Goal: Task Accomplishment & Management: Manage account settings

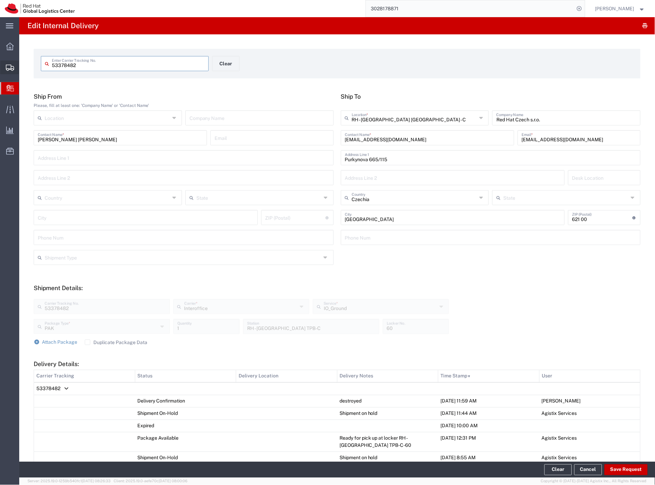
click at [0, 0] on span "Shipment Manager" at bounding box center [0, 0] width 0 height 0
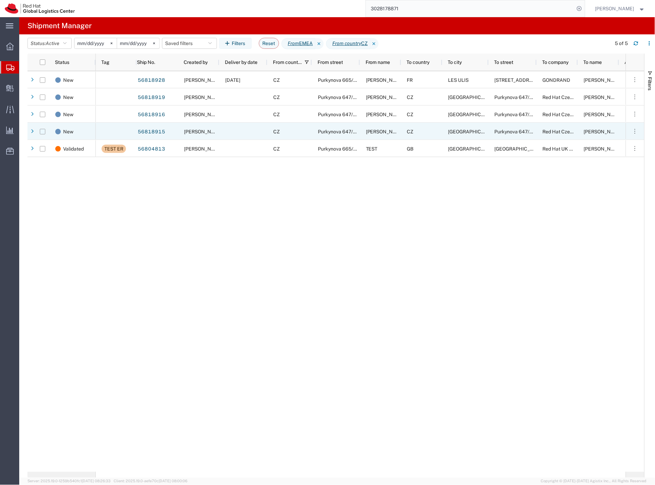
click at [43, 132] on input "Press Space to toggle row selection (unchecked)" at bounding box center [42, 131] width 5 height 5
checkbox input "true"
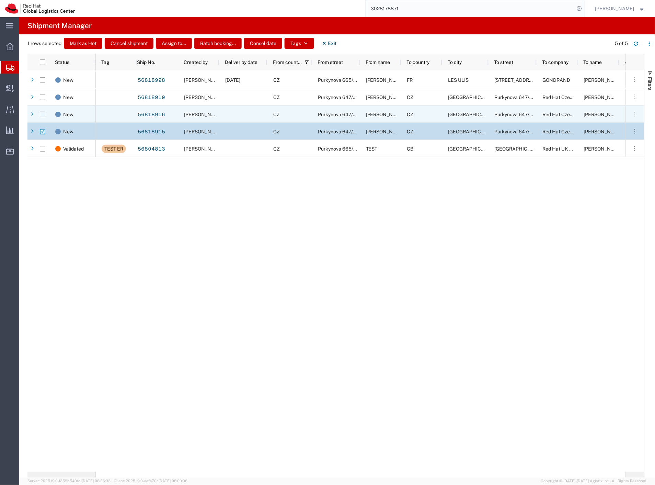
click at [44, 114] on input "Press Space to toggle row selection (unchecked)" at bounding box center [42, 114] width 5 height 5
checkbox input "true"
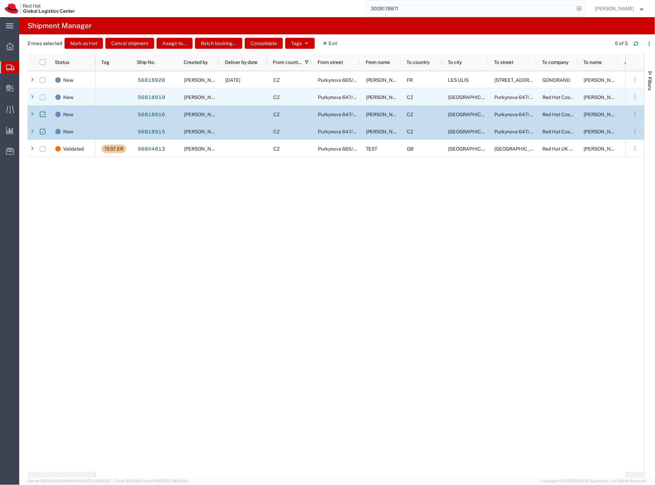
click at [42, 97] on input "Press Space to toggle row selection (unchecked)" at bounding box center [42, 96] width 5 height 5
checkbox input "true"
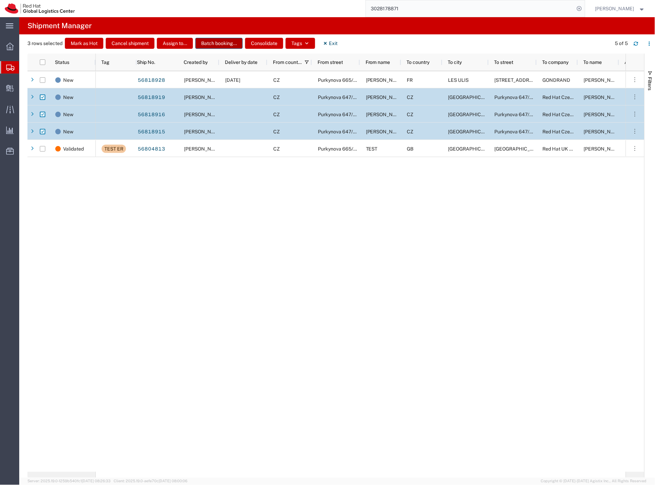
click at [224, 44] on button "Batch booking..." at bounding box center [218, 43] width 47 height 11
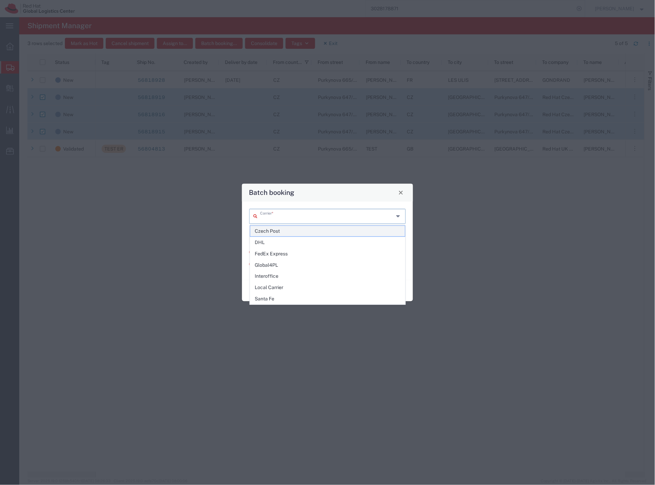
drag, startPoint x: 272, startPoint y: 219, endPoint x: 273, endPoint y: 228, distance: 9.7
click at [273, 220] on input "text" at bounding box center [327, 216] width 134 height 12
drag, startPoint x: 273, startPoint y: 232, endPoint x: 286, endPoint y: 274, distance: 44.0
click at [286, 274] on ul "Czech Post DHL FedEx Express Global4PL Interoffice Local Carrier Santa Fe" at bounding box center [328, 264] width 156 height 79
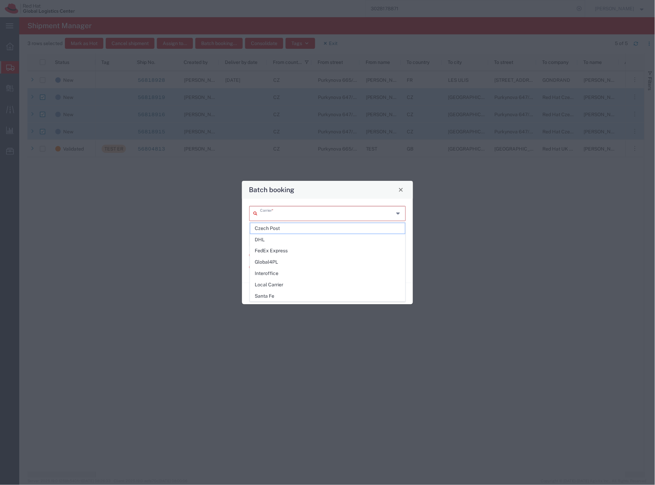
click at [288, 216] on input "text" at bounding box center [327, 213] width 134 height 12
drag, startPoint x: 287, startPoint y: 275, endPoint x: 286, endPoint y: 269, distance: 5.5
click at [286, 275] on span "Interoffice" at bounding box center [327, 273] width 155 height 11
type input "Interoffice"
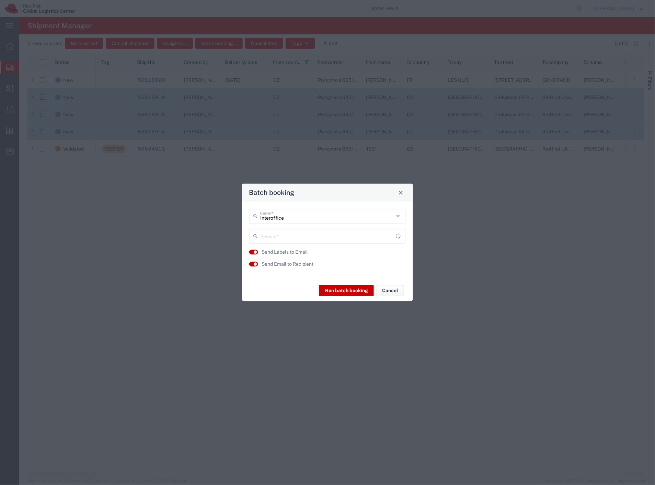
click at [279, 237] on input "text" at bounding box center [328, 235] width 136 height 12
click at [280, 249] on span "IO_Ground" at bounding box center [327, 251] width 155 height 11
type input "IO_Ground"
click at [289, 262] on label "Send Email to Recipient" at bounding box center [288, 263] width 52 height 7
click at [330, 289] on button "Run batch booking" at bounding box center [346, 290] width 55 height 11
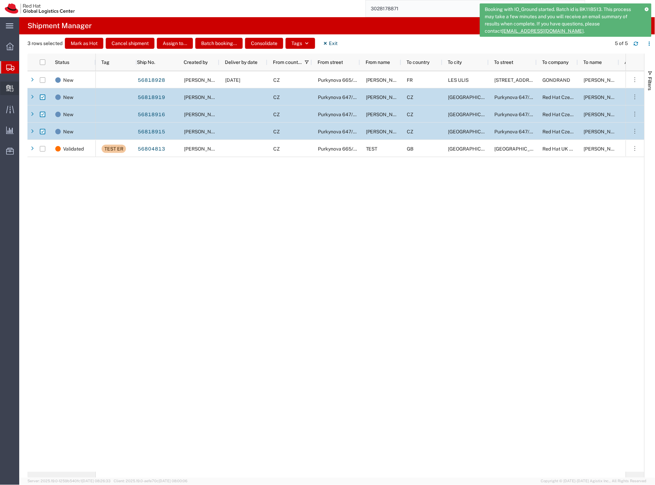
click at [0, 0] on span "Create Delivery" at bounding box center [0, 0] width 0 height 0
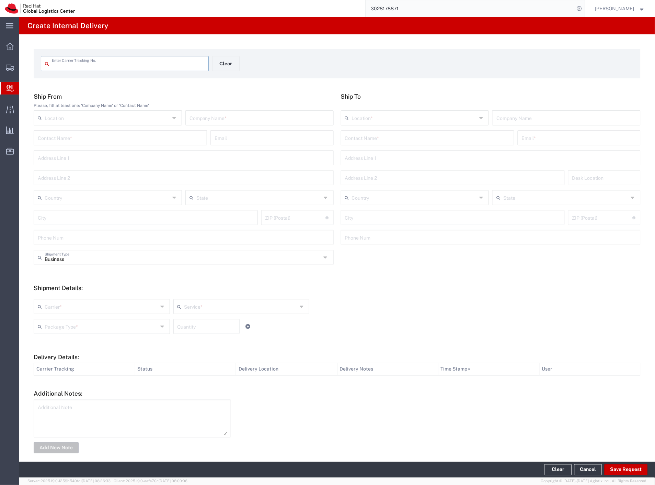
click at [131, 67] on input "text" at bounding box center [128, 63] width 153 height 12
paste input "56818916"
type input "56818916"
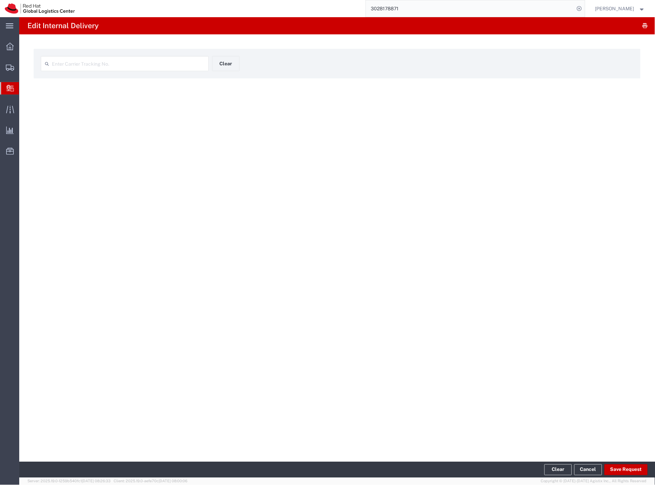
type input "56818916"
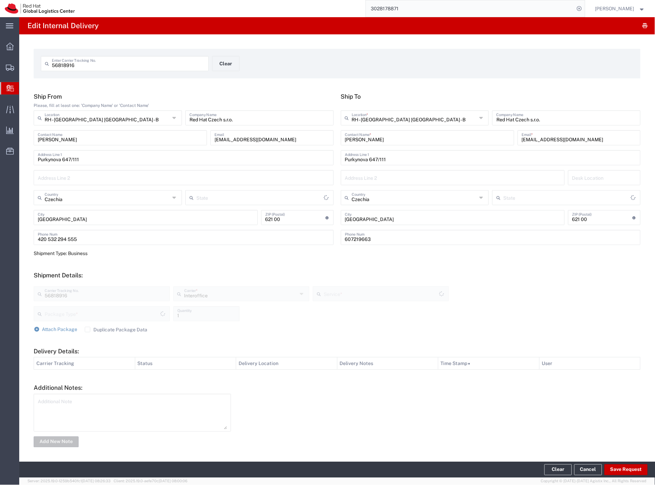
type input "Your Packaging"
type input "IO_Ground"
click at [623, 471] on button "Save Request" at bounding box center [626, 469] width 43 height 11
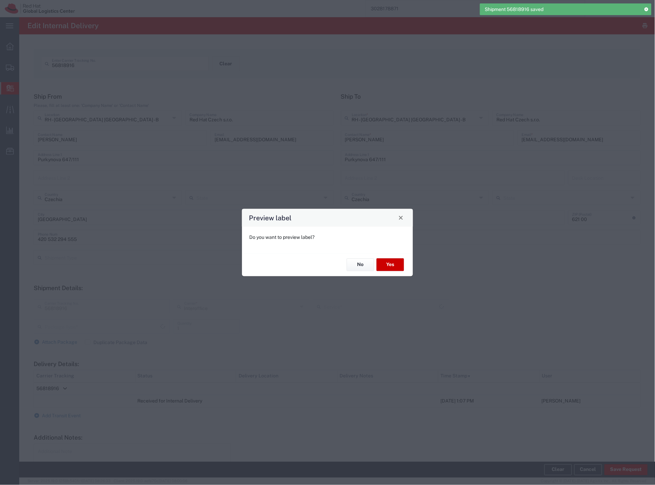
type input "Your Packaging"
type input "IO_Ground"
click at [359, 266] on button "No" at bounding box center [360, 264] width 27 height 13
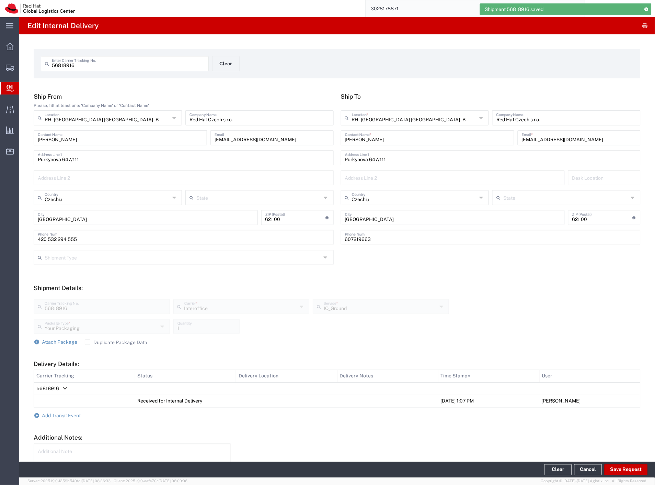
click at [105, 64] on input "56818916" at bounding box center [128, 63] width 153 height 12
paste input "9"
type input "56818919"
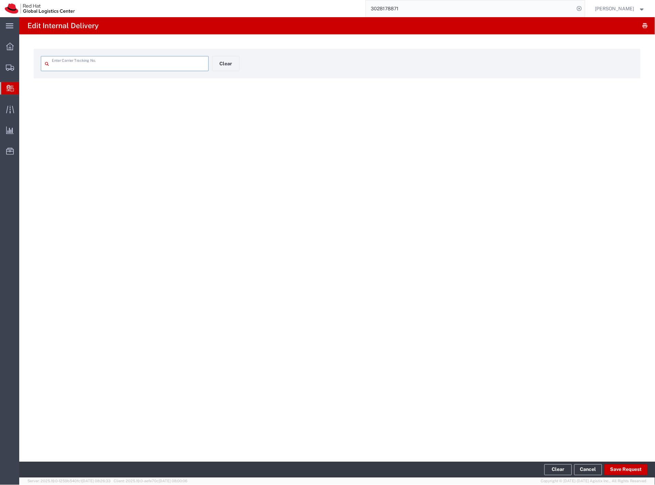
type input "56818919"
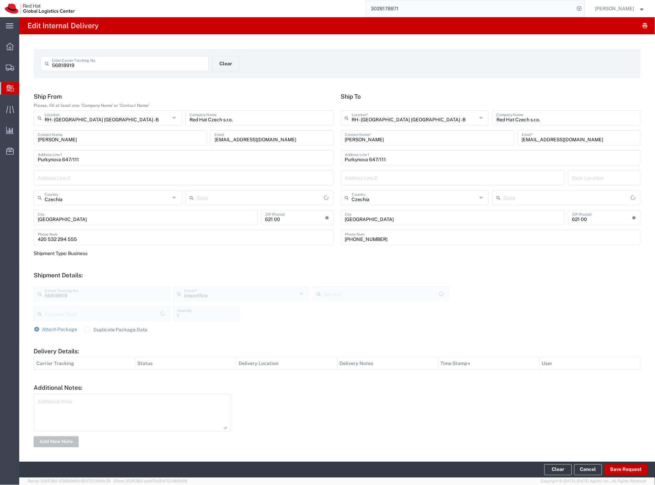
type input "Your Packaging"
type input "IO_Ground"
click at [617, 466] on button "Save Request" at bounding box center [626, 469] width 43 height 11
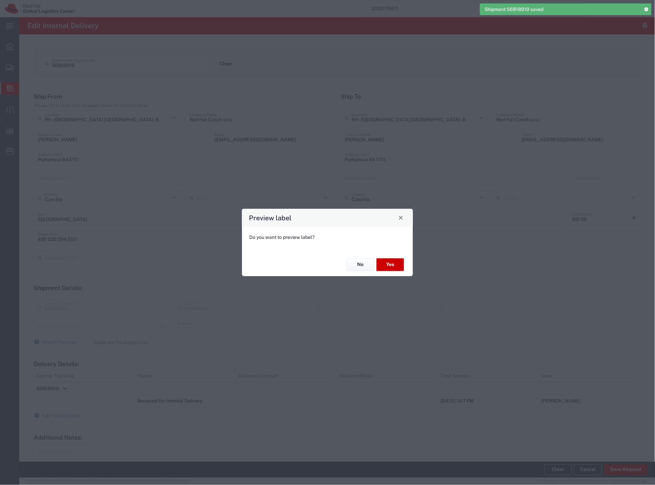
type input "Your Packaging"
type input "IO_Ground"
click at [358, 262] on button "No" at bounding box center [360, 264] width 27 height 13
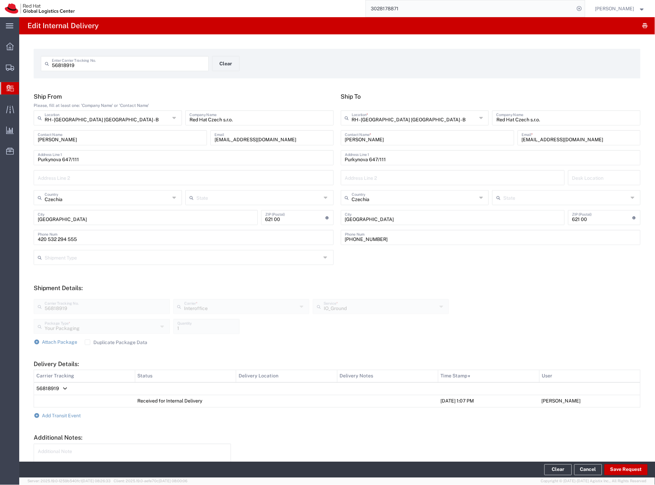
click at [74, 62] on input "56818919" at bounding box center [128, 63] width 153 height 12
paste input "5"
type input "56818915"
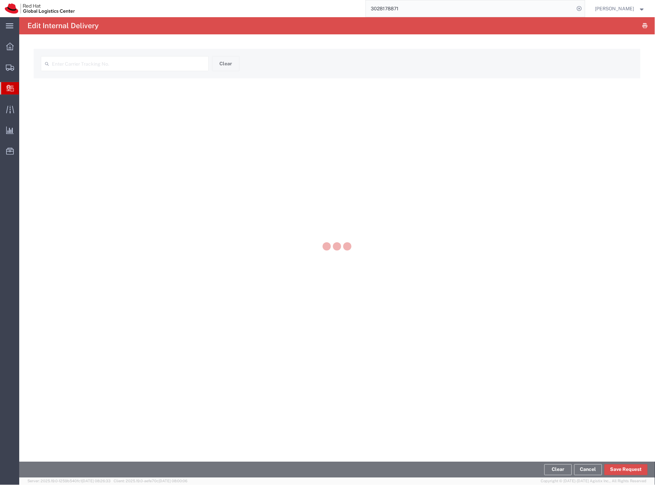
type input "56818915"
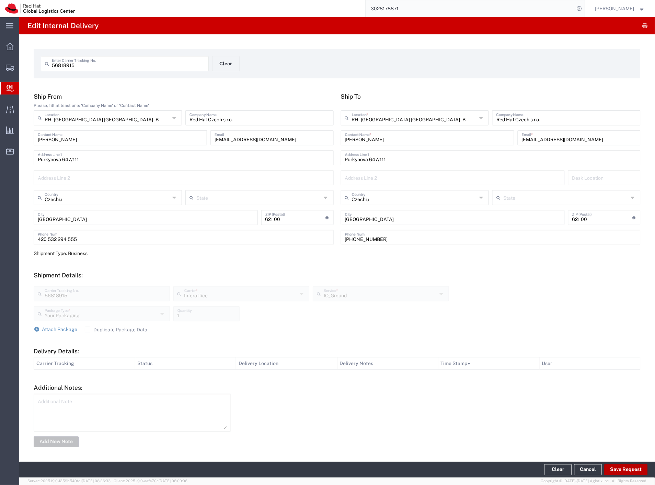
click at [616, 469] on button "Save Request" at bounding box center [626, 469] width 43 height 11
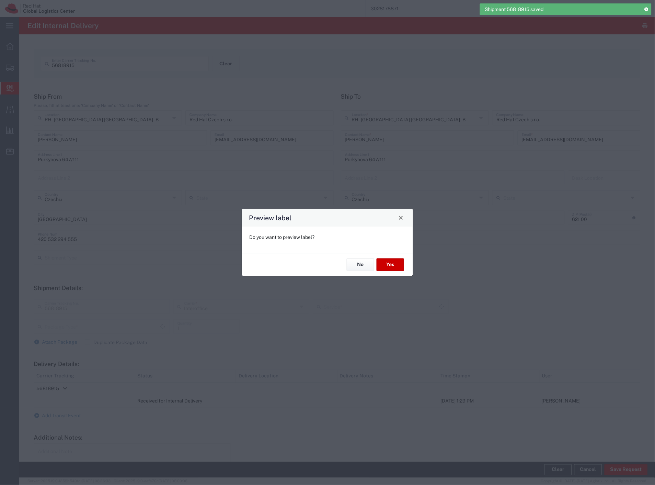
type input "Your Packaging"
type input "IO_Ground"
click at [358, 265] on button "No" at bounding box center [360, 264] width 27 height 13
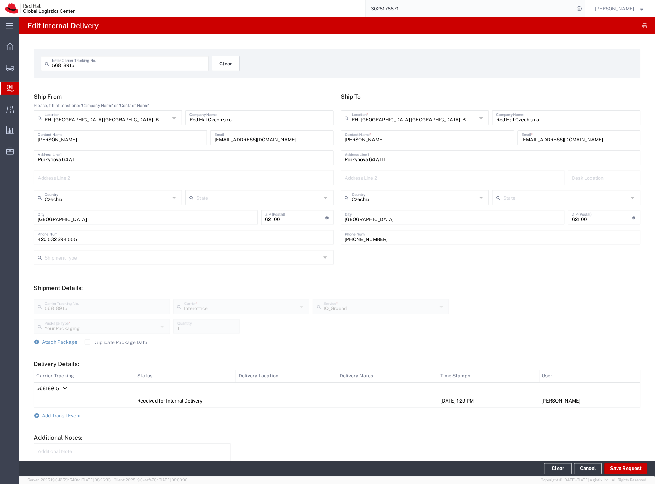
click at [221, 67] on button "Clear" at bounding box center [225, 63] width 27 height 15
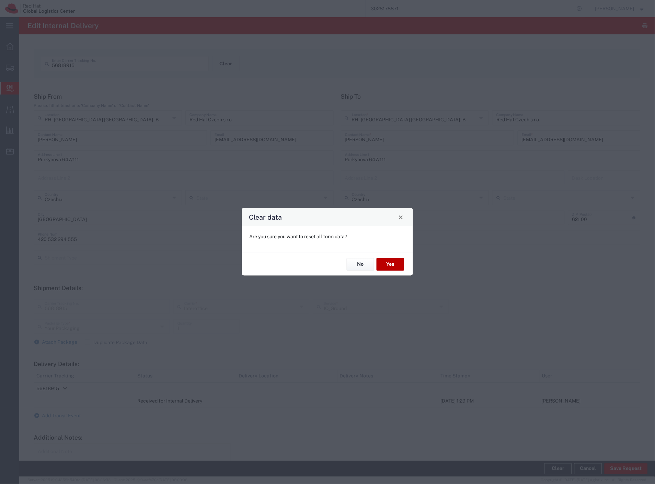
click at [389, 261] on button "Yes" at bounding box center [390, 264] width 27 height 13
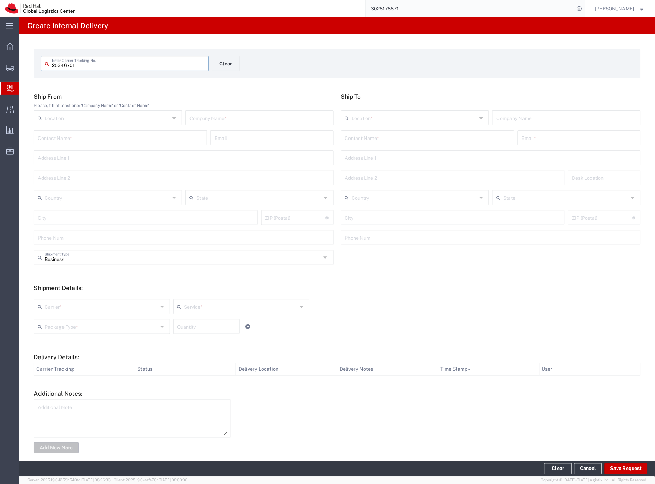
type input "25346701"
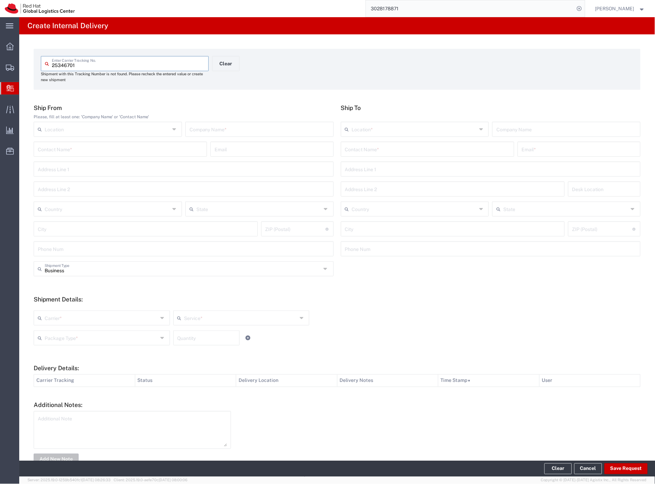
click at [252, 134] on input "text" at bounding box center [260, 129] width 140 height 12
type input "vodafone"
click at [365, 151] on input "text" at bounding box center [427, 149] width 165 height 12
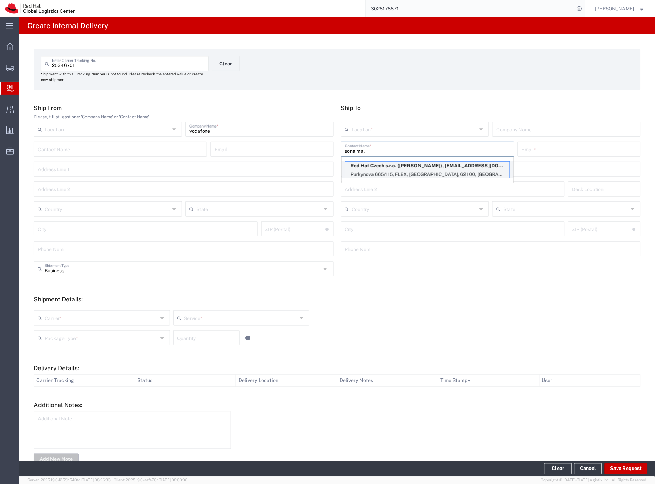
type input "sona mal"
click at [386, 168] on p "Red Hat Czech s.r.o. (Sona Mala), somala@redhat.com" at bounding box center [428, 165] width 165 height 9
type input "RH - Brno - Tech Park Brno - C"
type input "Red Hat Czech s.r.o."
type input "Sona Mala"
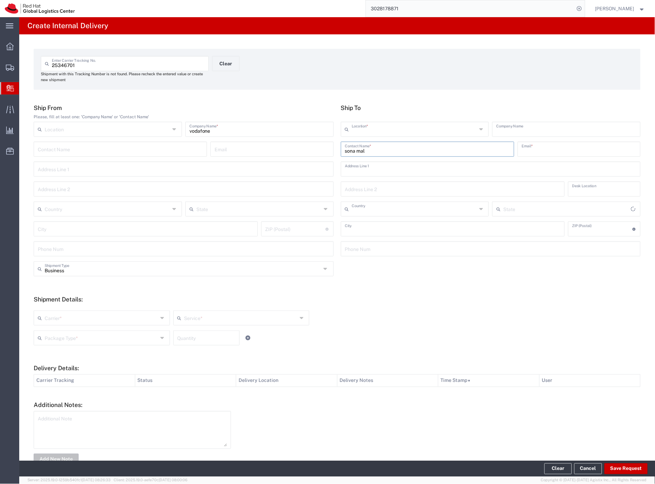
type input "somala@redhat.com"
type input "Purkynova 665/115"
type input "FLEX"
type input "Czechia"
type input "BRNO"
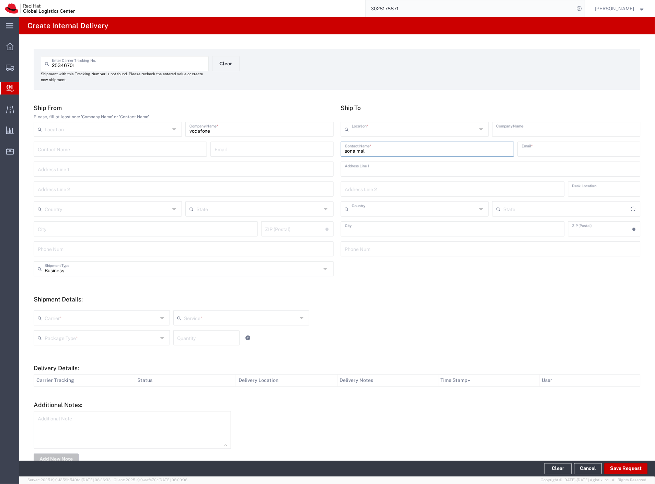
type input "621 00"
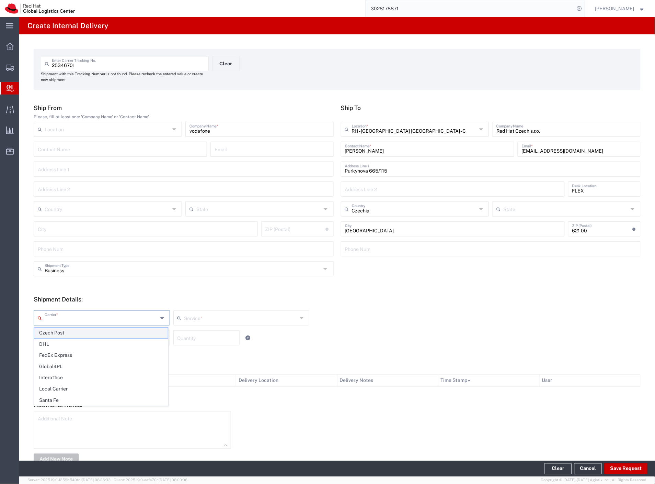
drag, startPoint x: 55, startPoint y: 319, endPoint x: 54, endPoint y: 328, distance: 8.7
click at [54, 322] on input "text" at bounding box center [101, 317] width 113 height 12
click at [54, 332] on span "Czech Post" at bounding box center [101, 332] width 134 height 11
type input "Czech Post"
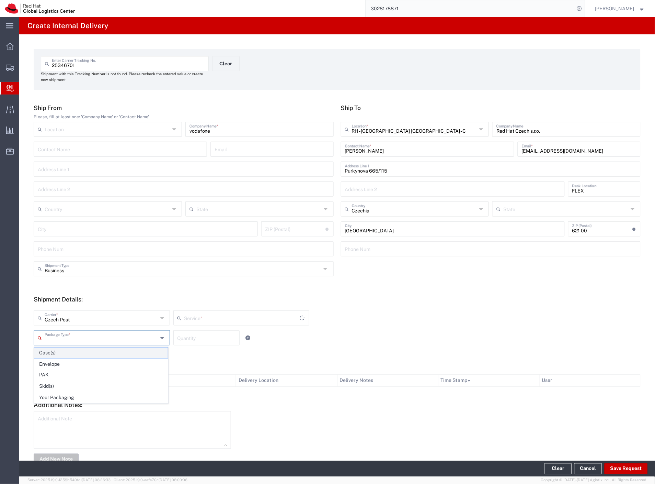
drag, startPoint x: 55, startPoint y: 332, endPoint x: 62, endPoint y: 348, distance: 17.1
click at [56, 335] on input "text" at bounding box center [101, 337] width 113 height 12
type input "Ground"
click at [81, 395] on span "Your Packaging" at bounding box center [101, 397] width 134 height 11
type input "Your Packaging"
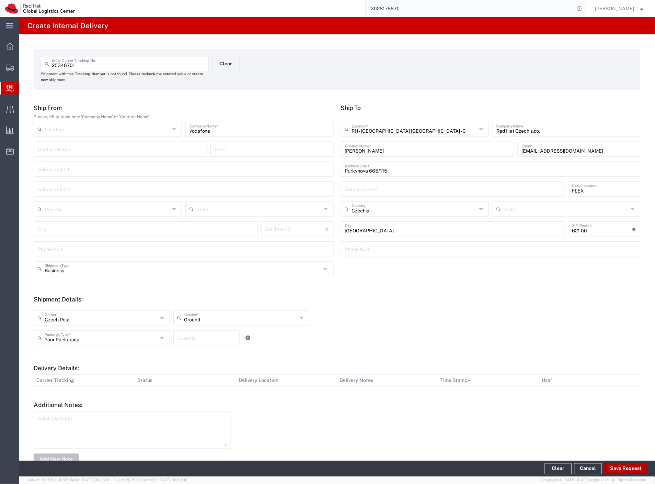
click at [623, 468] on button "Save Request" at bounding box center [626, 468] width 43 height 11
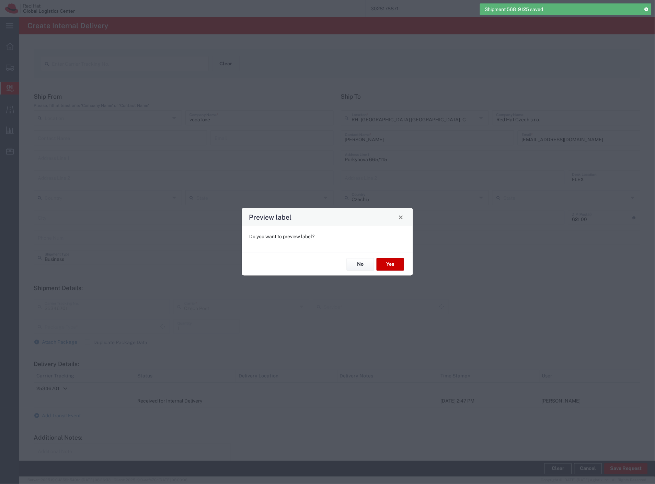
type input "Your Packaging"
type input "Ground"
click at [365, 269] on button "No" at bounding box center [360, 264] width 27 height 13
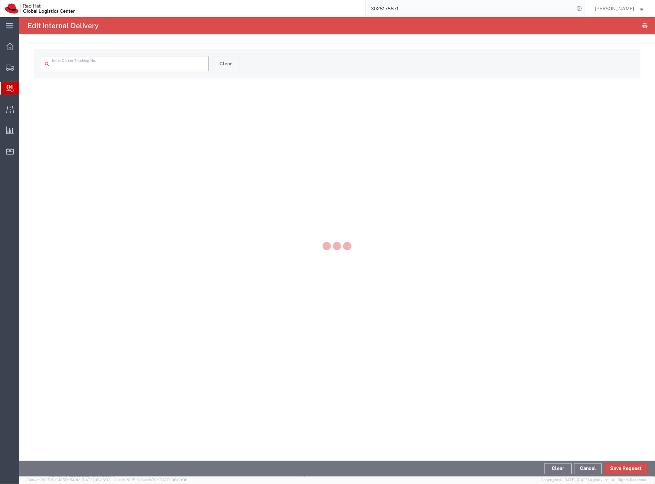
type input "25346701"
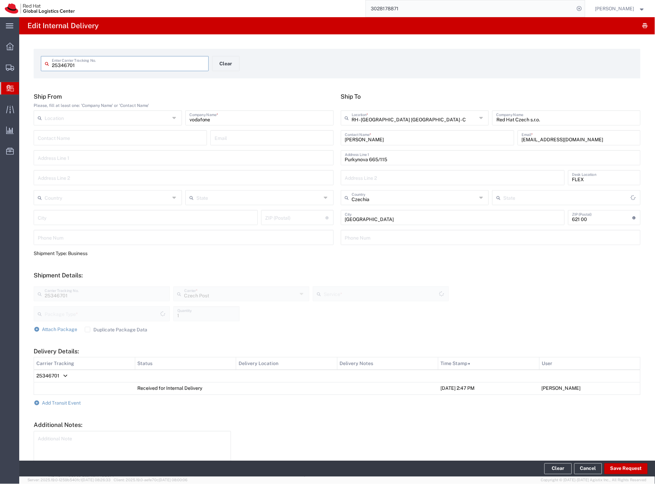
type input "Your Packaging"
type input "Ground"
click at [76, 403] on span "Add Transit Event" at bounding box center [61, 402] width 39 height 5
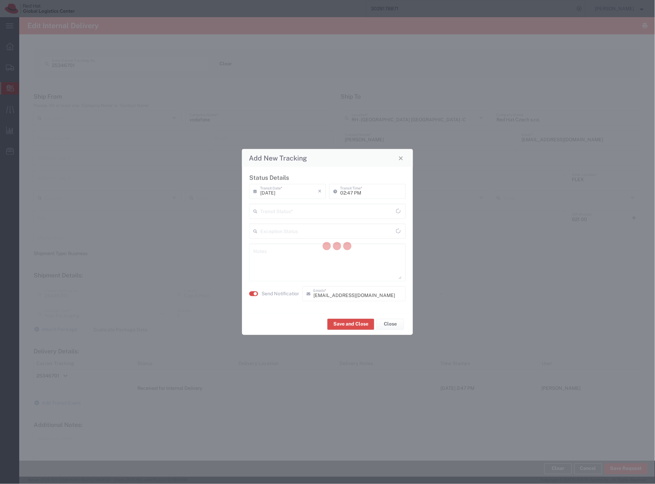
click at [339, 215] on div at bounding box center [337, 246] width 636 height 459
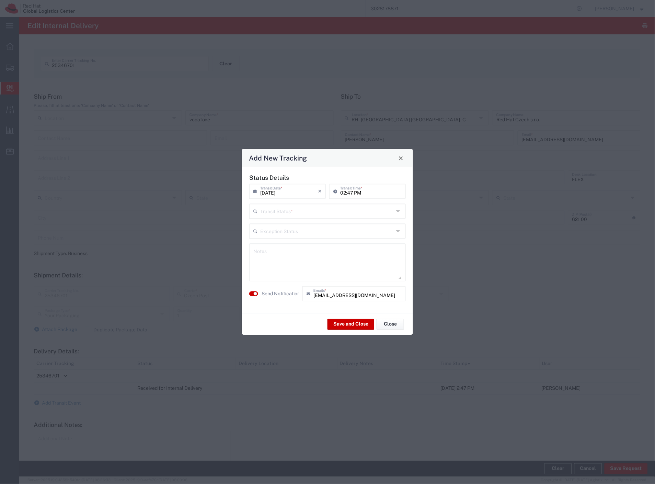
click at [337, 217] on div "Transit Status *" at bounding box center [327, 211] width 157 height 15
click at [314, 229] on span "Delivery Confirmation" at bounding box center [327, 226] width 155 height 11
type input "Delivery Confirmation"
drag, startPoint x: 283, startPoint y: 292, endPoint x: 288, endPoint y: 294, distance: 5.5
click at [284, 292] on label "Send Notification" at bounding box center [281, 293] width 38 height 7
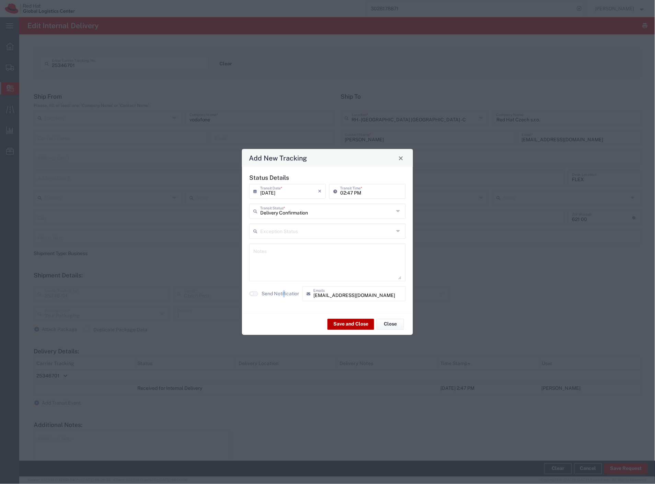
click at [342, 324] on button "Save and Close" at bounding box center [351, 323] width 47 height 11
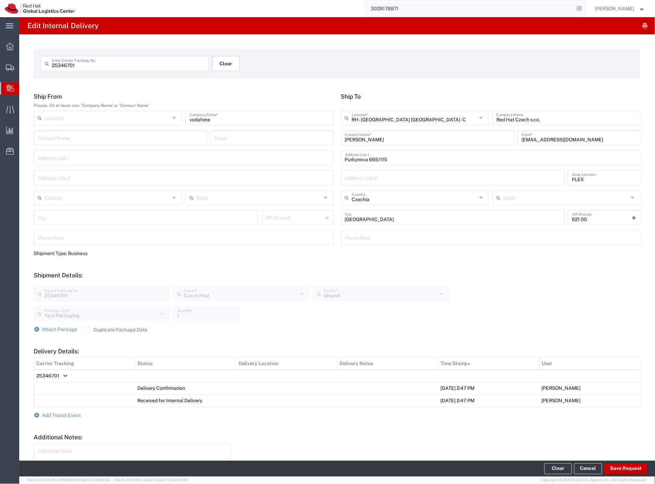
click at [221, 67] on button "Clear" at bounding box center [225, 63] width 27 height 15
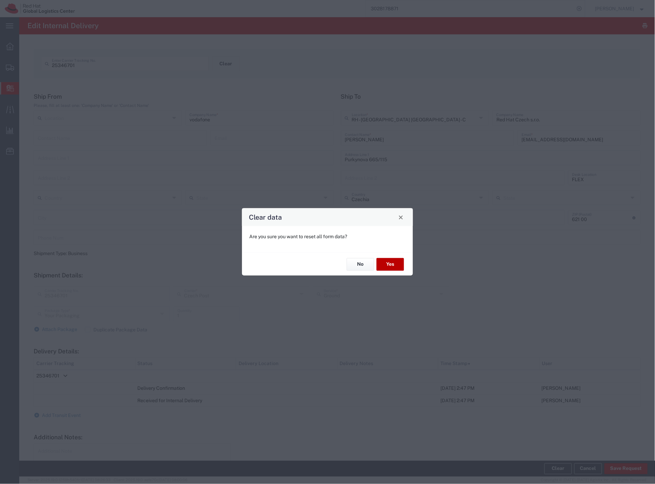
click at [392, 267] on button "Yes" at bounding box center [390, 264] width 27 height 13
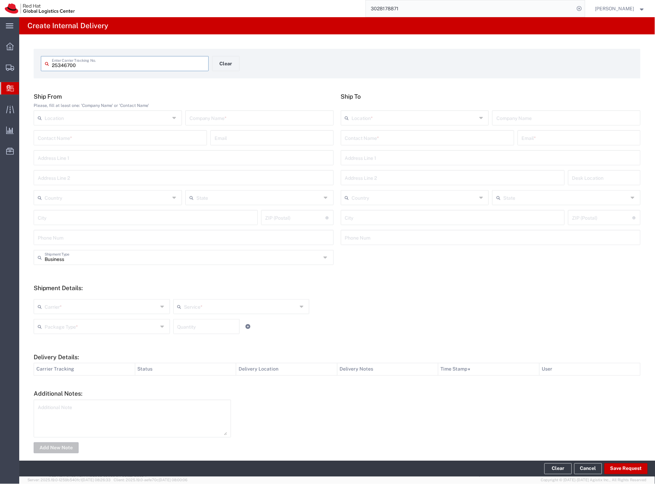
type input "25346700"
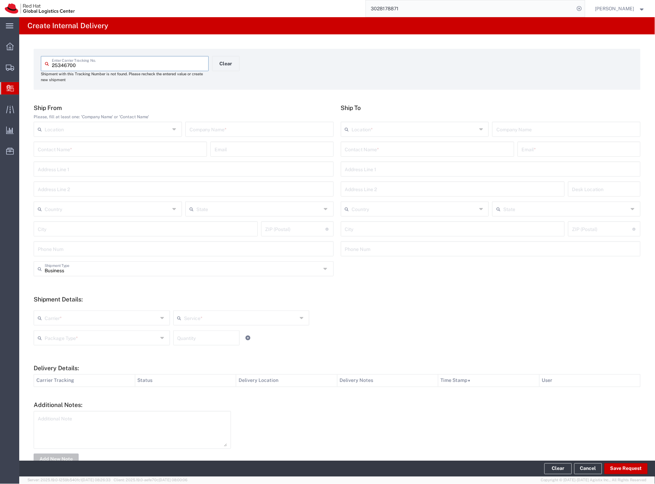
click at [247, 129] on input "text" at bounding box center [260, 129] width 140 height 12
type input "vodafone"
click at [357, 153] on input "text" at bounding box center [427, 149] width 165 height 12
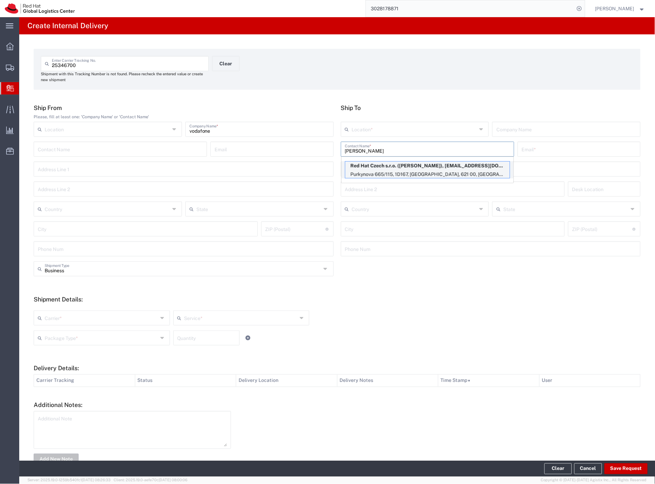
type input "Lukas svaty"
click at [414, 169] on p "Red Hat Czech s.r.o. (Lukas Svaty), lsvaty@redhat.com" at bounding box center [428, 165] width 165 height 9
type input "RH - Brno - Tech Park Brno - C"
type input "Red Hat Czech s.r.o."
type input "Lukas Svaty"
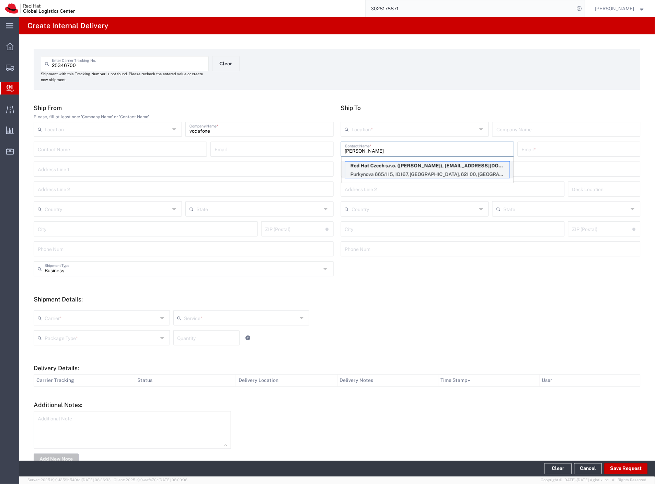
type input "lsvaty@redhat.com"
type input "Purkynova 665/115"
type input "1D167"
type input "Czechia"
type input "BRNO"
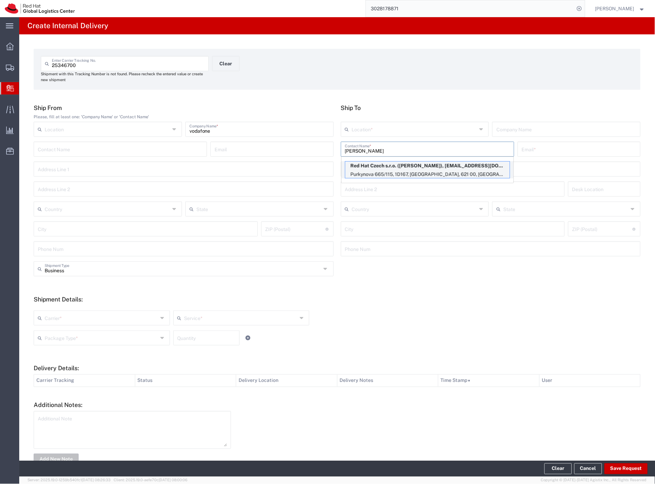
type input "621 00"
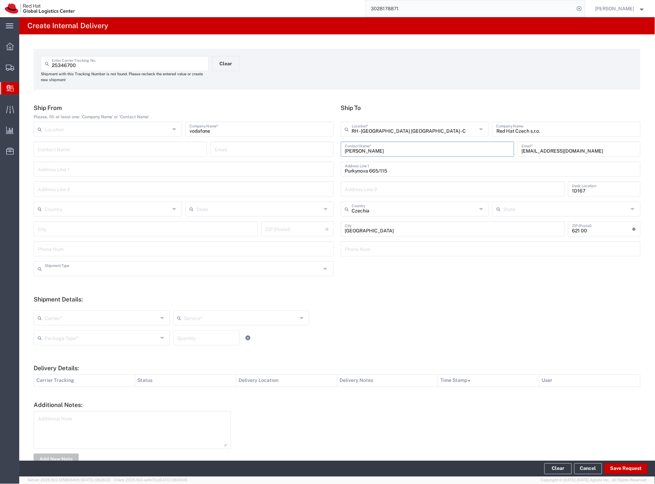
click at [98, 270] on input "text" at bounding box center [183, 268] width 277 height 12
drag, startPoint x: 65, startPoint y: 317, endPoint x: 64, endPoint y: 323, distance: 6.3
click at [64, 317] on input "text" at bounding box center [101, 317] width 113 height 12
type input "Business"
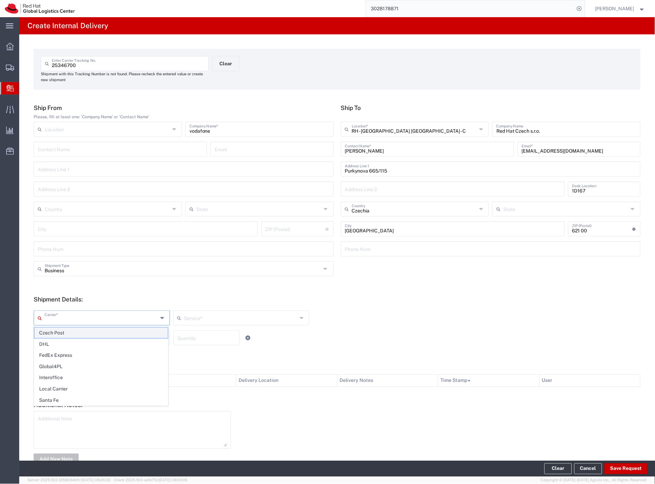
click at [61, 332] on span "Czech Post" at bounding box center [101, 332] width 134 height 11
type input "Czech Post"
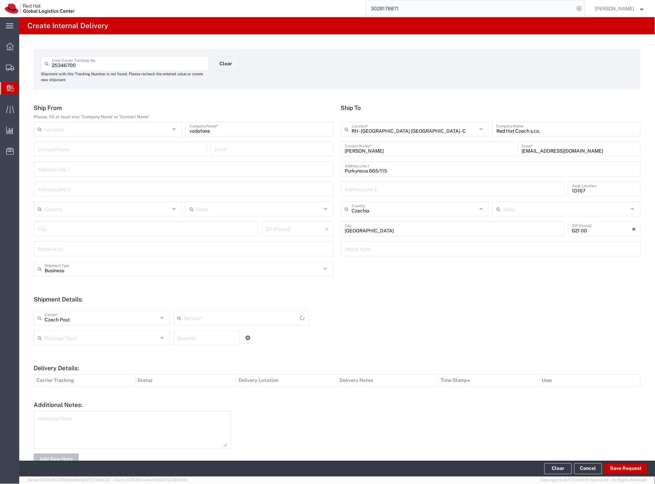
type input "Ground"
click at [60, 337] on input "text" at bounding box center [101, 337] width 113 height 12
click at [102, 398] on span "Your Packaging" at bounding box center [101, 397] width 134 height 11
type input "Your Packaging"
click at [628, 464] on button "Save Request" at bounding box center [626, 468] width 43 height 11
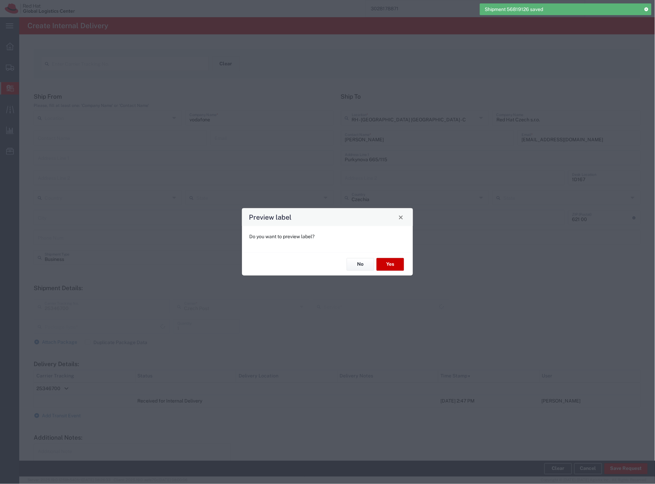
type input "Your Packaging"
type input "Ground"
click at [397, 261] on button "Yes" at bounding box center [390, 264] width 27 height 13
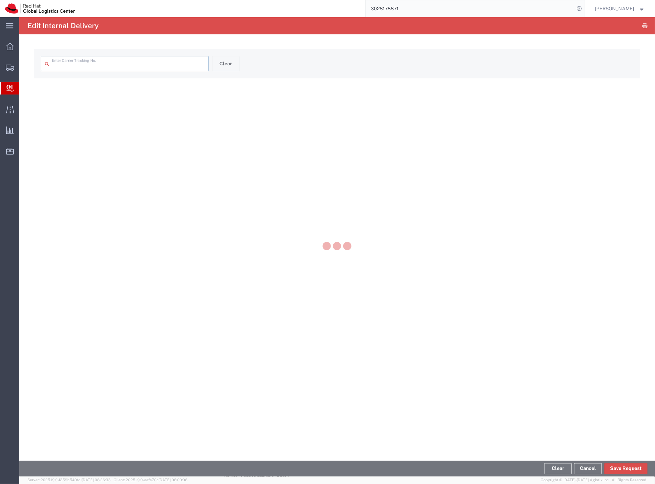
type input "25346700"
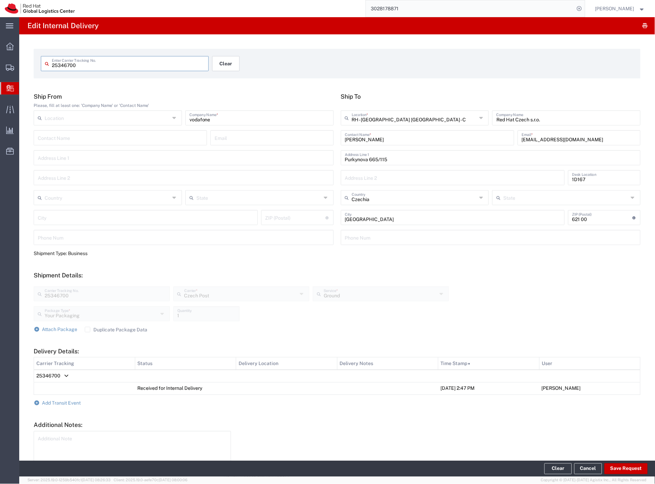
click at [220, 68] on button "Clear" at bounding box center [225, 63] width 27 height 15
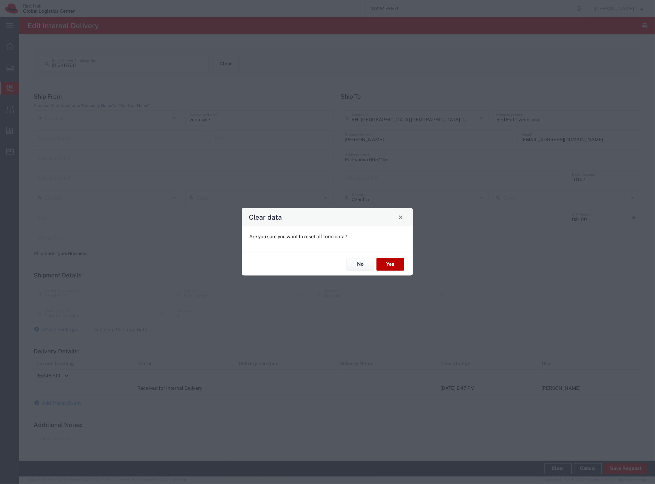
click at [396, 260] on button "Yes" at bounding box center [390, 264] width 27 height 13
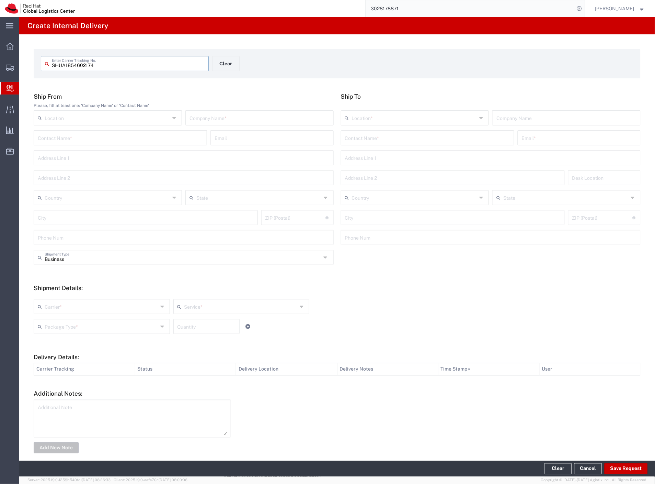
type input "SHUA1854602174"
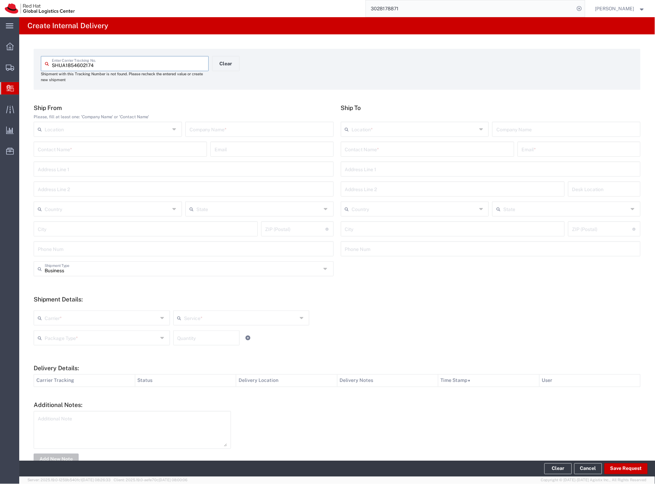
click at [200, 129] on input "text" at bounding box center [260, 129] width 140 height 12
type input "chernyk mykhailo"
click at [372, 149] on input "text" at bounding box center [427, 149] width 165 height 12
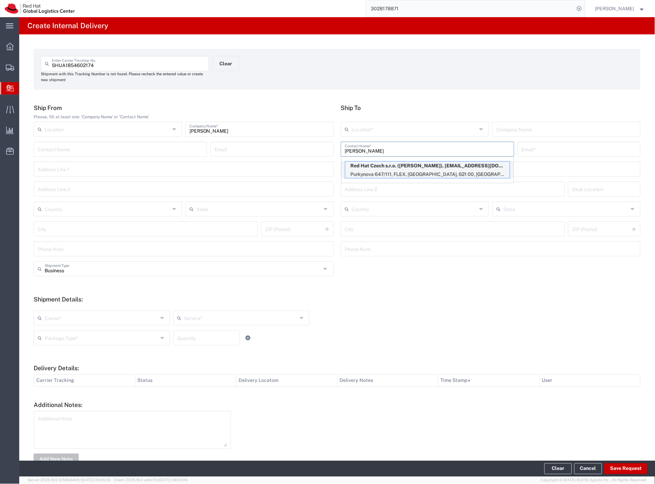
type input "kurtin"
drag, startPoint x: 433, startPoint y: 167, endPoint x: 345, endPoint y: 200, distance: 94.9
click at [433, 167] on p "Red Hat Czech s.r.o. (Barbora Kurtin), bbabicov@redhat.com" at bounding box center [428, 165] width 165 height 9
type input "RH - Brno - Tech Park Brno - B"
type input "Red Hat Czech s.r.o."
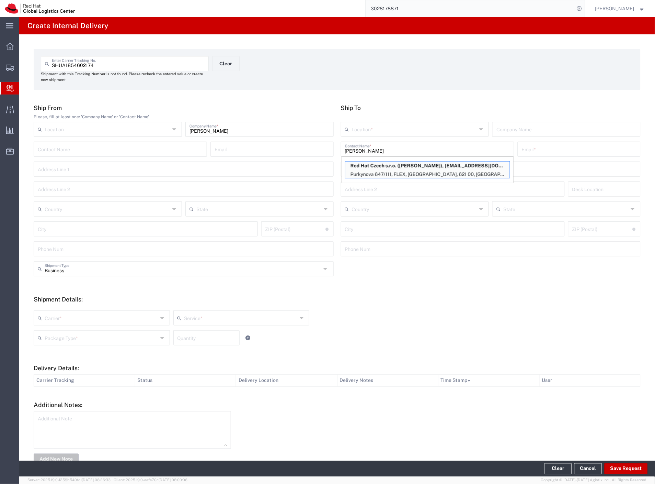
type input "Barbora Kurtin"
type input "bbabicov@redhat.com"
type input "Purkynova 647/111"
type input "FLEX"
type input "Czechia"
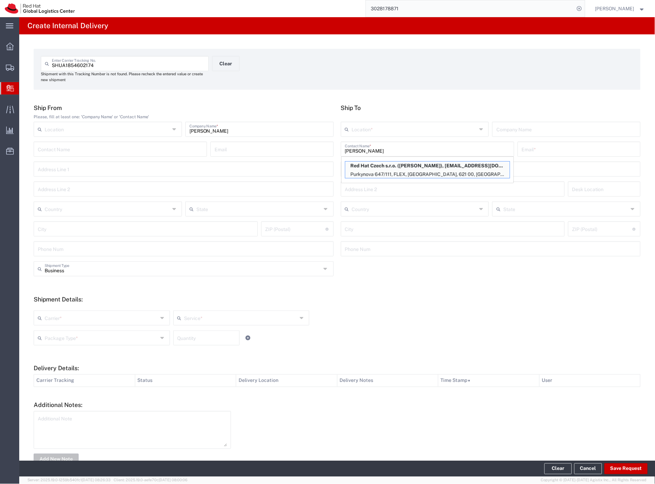
type input "BRNO"
type input "621 00"
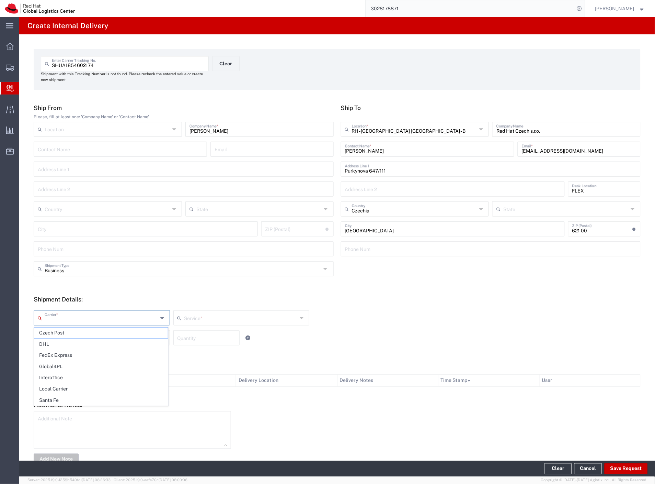
click at [53, 321] on input "text" at bounding box center [101, 317] width 113 height 12
click at [54, 330] on span "Czech Post" at bounding box center [101, 332] width 134 height 11
type input "Czech Post"
click at [54, 332] on input "text" at bounding box center [101, 337] width 113 height 12
type input "Ground"
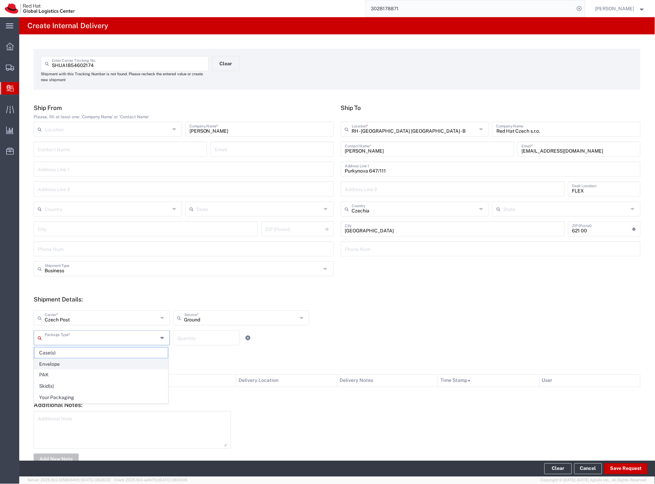
click at [60, 361] on span "Envelope" at bounding box center [101, 364] width 134 height 11
type input "Envelope"
click at [629, 469] on button "Save Request" at bounding box center [626, 468] width 43 height 11
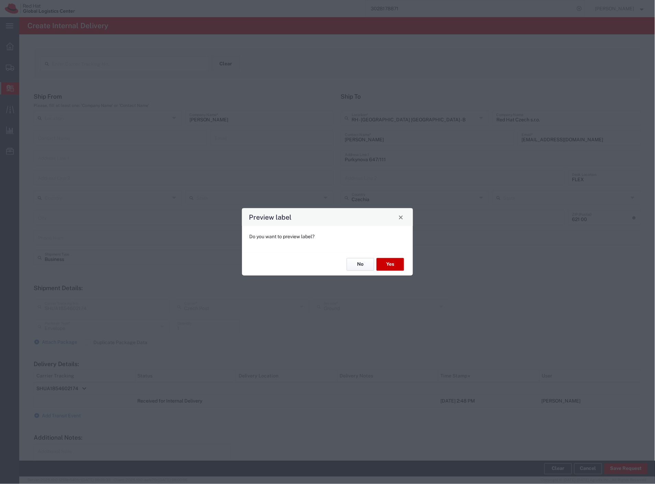
click at [364, 263] on button "No" at bounding box center [360, 264] width 27 height 13
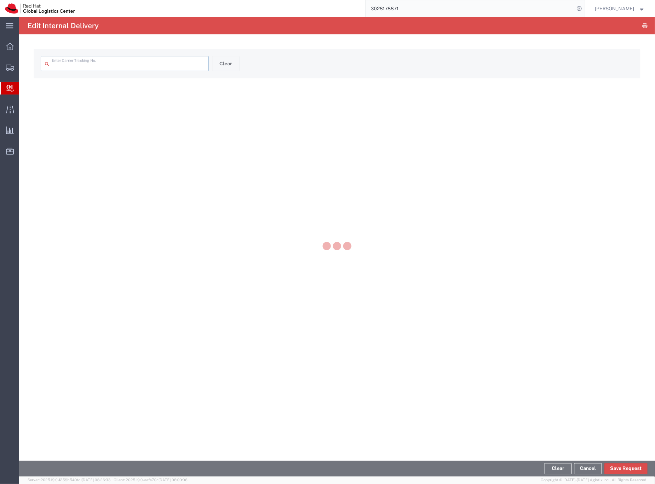
click at [228, 69] on div at bounding box center [337, 246] width 636 height 459
type input "SHUA1854602174"
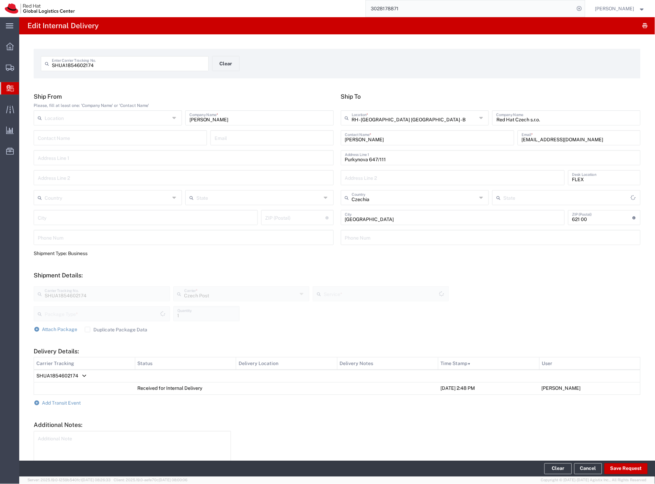
type input "Envelope"
type input "Ground"
click at [229, 69] on button "Clear" at bounding box center [225, 63] width 27 height 15
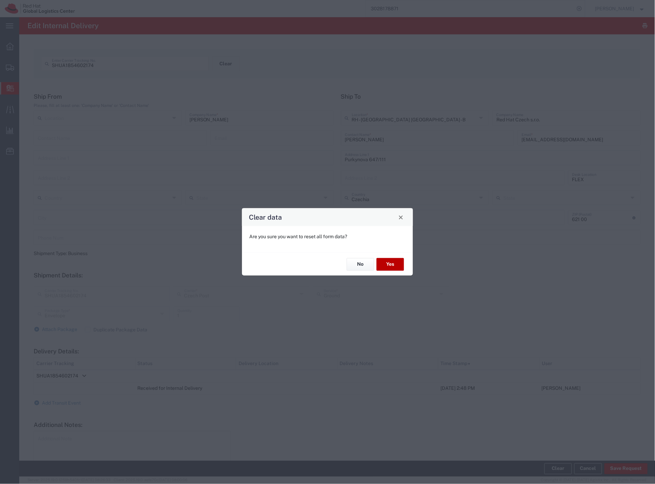
click at [389, 266] on button "Yes" at bounding box center [390, 264] width 27 height 13
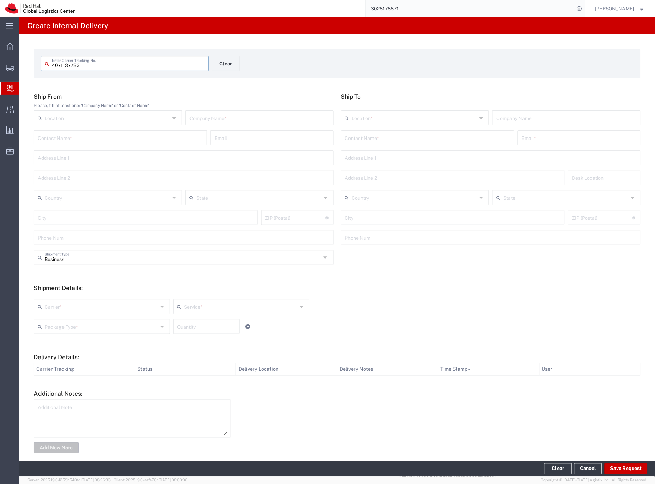
type input "4071137733"
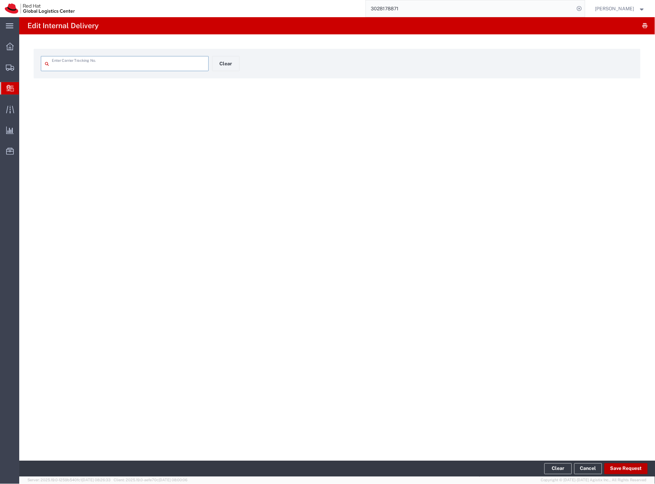
type input "4071137733"
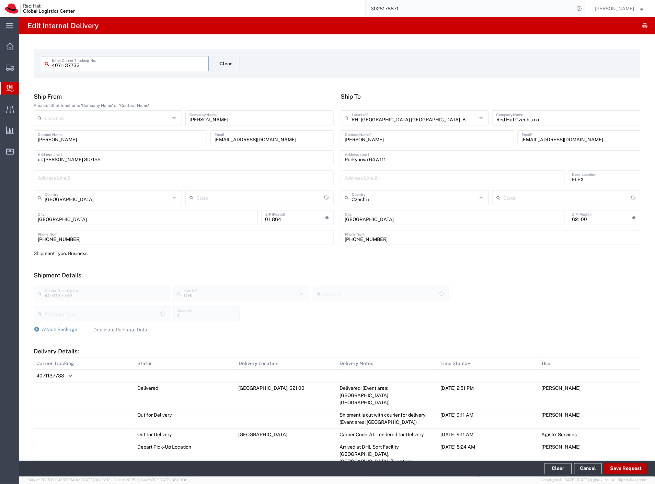
type input "Envelope"
type input "Express Worldwide"
click at [621, 471] on button "Save Request" at bounding box center [626, 468] width 43 height 11
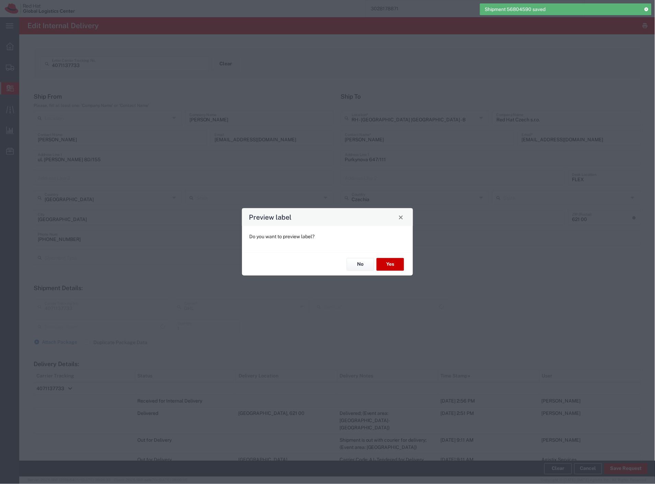
type input "Envelope"
type input "Express Worldwide"
click at [360, 260] on button "No" at bounding box center [360, 264] width 27 height 13
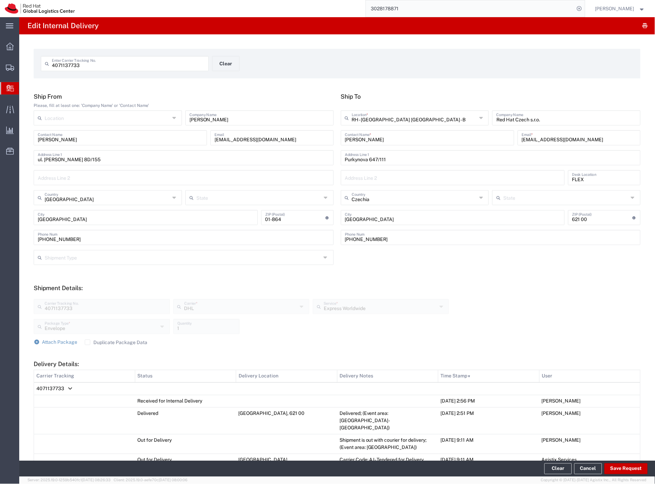
click at [68, 384] on td "4071137733" at bounding box center [337, 388] width 607 height 13
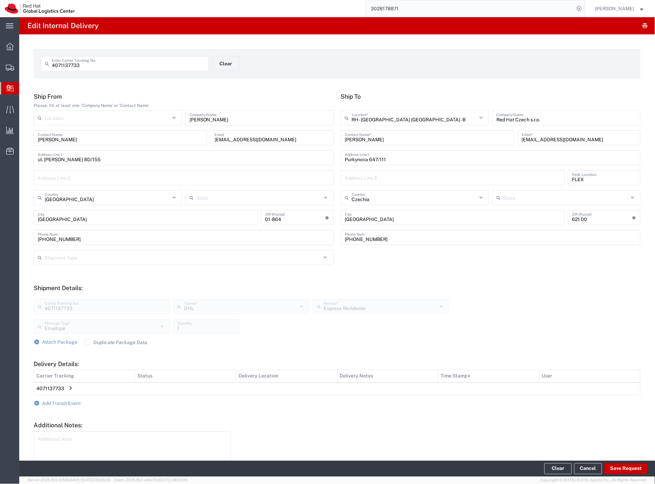
click at [24, 91] on span "Internal Delivery" at bounding box center [21, 88] width 5 height 14
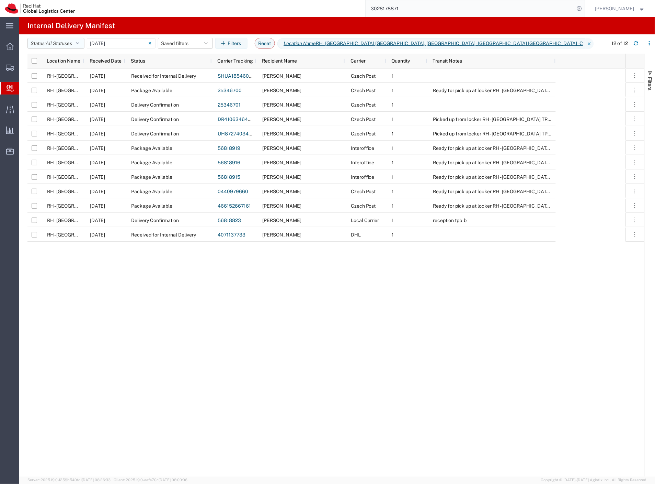
drag, startPoint x: 68, startPoint y: 43, endPoint x: 68, endPoint y: 63, distance: 19.6
click at [68, 43] on span "All Statuses" at bounding box center [59, 43] width 26 height 5
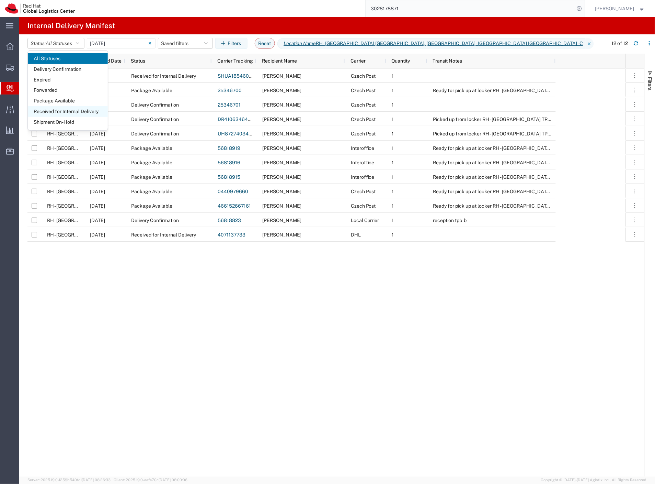
click at [89, 112] on span "Received for Internal Delivery" at bounding box center [68, 111] width 80 height 11
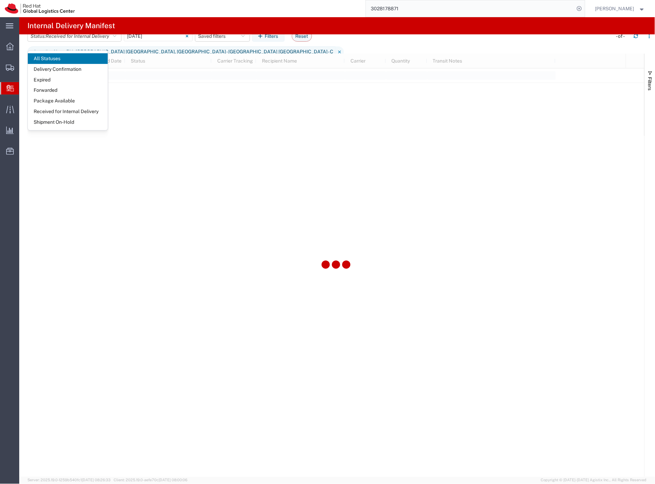
drag, startPoint x: 240, startPoint y: 188, endPoint x: 233, endPoint y: 188, distance: 6.9
click at [239, 188] on div at bounding box center [335, 265] width 617 height 423
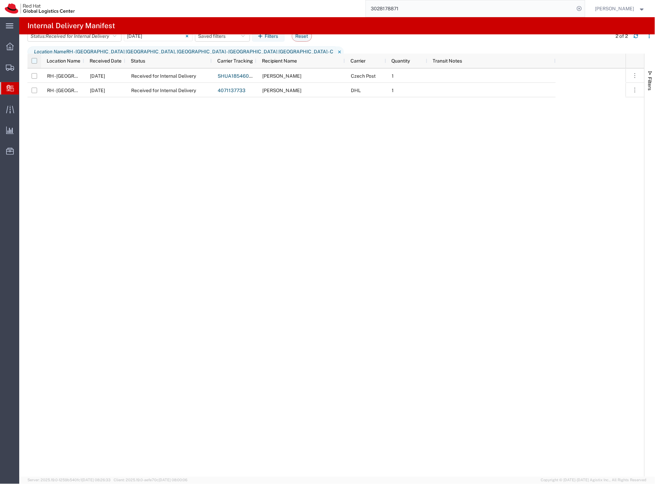
click at [34, 62] on input "checkbox" at bounding box center [34, 60] width 5 height 5
checkbox input "true"
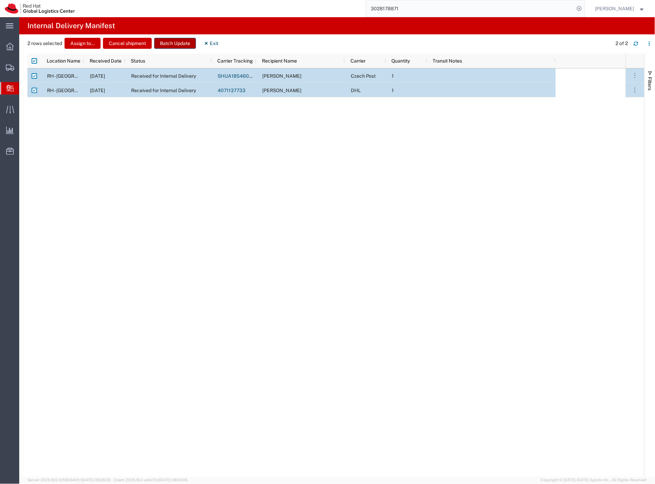
click at [170, 42] on button "Batch Update" at bounding box center [175, 43] width 42 height 11
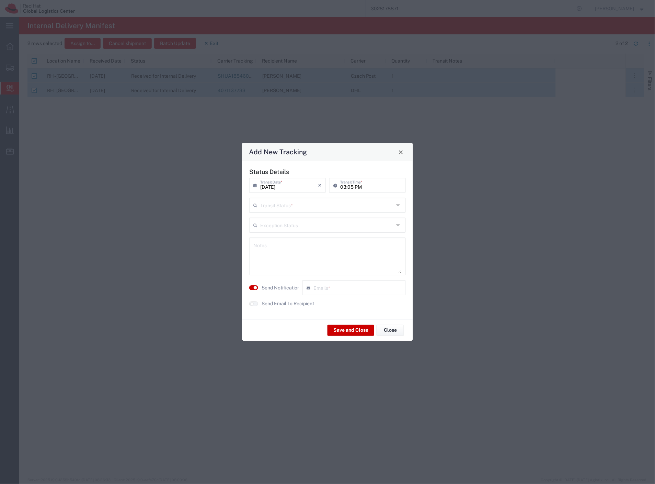
drag, startPoint x: 283, startPoint y: 206, endPoint x: 283, endPoint y: 215, distance: 9.3
click at [283, 207] on input "text" at bounding box center [327, 205] width 134 height 12
click at [282, 220] on span "Delivery Confirmation" at bounding box center [327, 220] width 155 height 11
type input "Delivery Confirmation"
click at [275, 289] on label "Send Notification" at bounding box center [281, 287] width 38 height 7
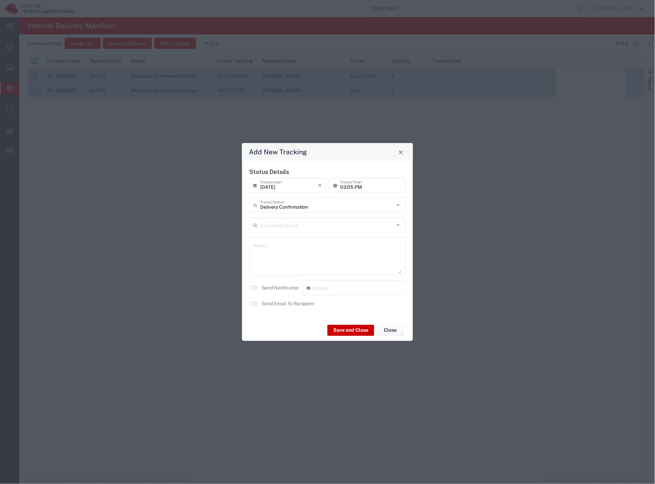
drag, startPoint x: 276, startPoint y: 306, endPoint x: 280, endPoint y: 286, distance: 20.2
click at [276, 303] on label "Send Email To Recipient" at bounding box center [288, 303] width 53 height 7
click at [276, 250] on textarea at bounding box center [327, 256] width 148 height 34
type textarea "folders hr"
click at [341, 330] on button "Save and Close" at bounding box center [351, 330] width 47 height 11
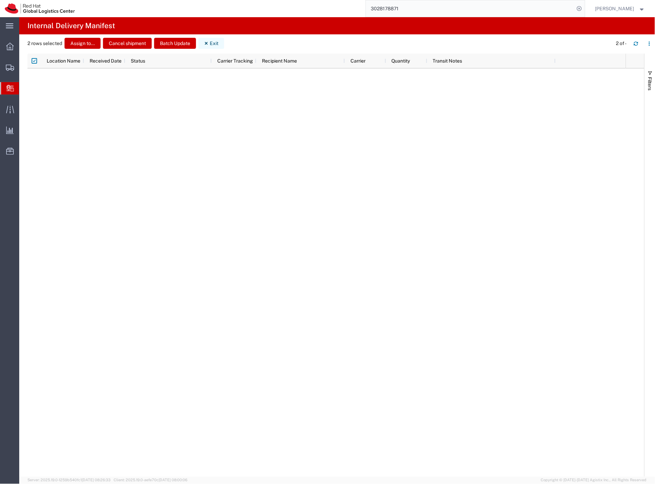
click at [207, 44] on icon "button" at bounding box center [206, 43] width 3 height 3
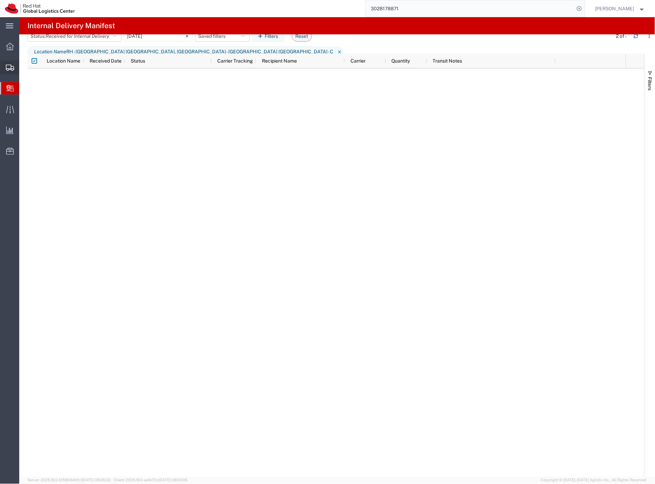
click at [0, 0] on span "Create Shipment" at bounding box center [0, 0] width 0 height 0
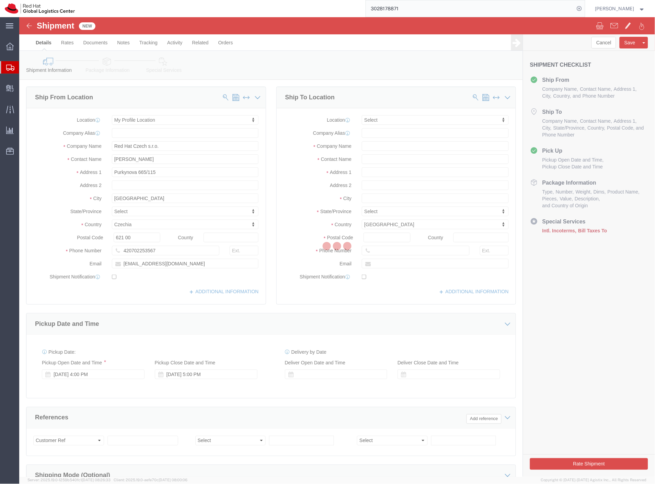
select select
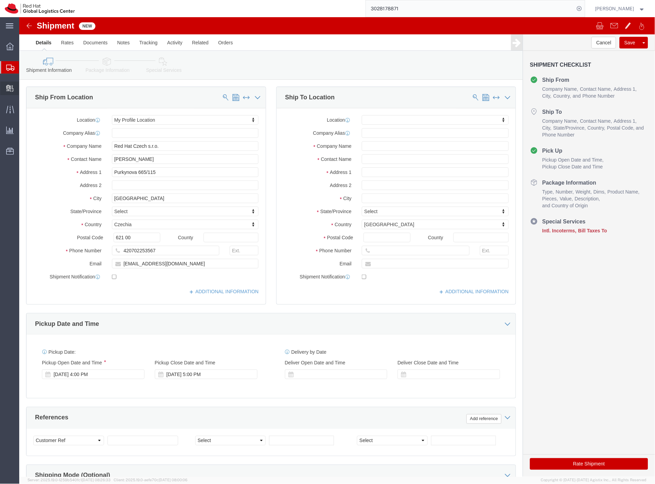
drag, startPoint x: 31, startPoint y: 98, endPoint x: 35, endPoint y: 96, distance: 4.8
click at [0, 0] on span "Create Delivery" at bounding box center [0, 0] width 0 height 0
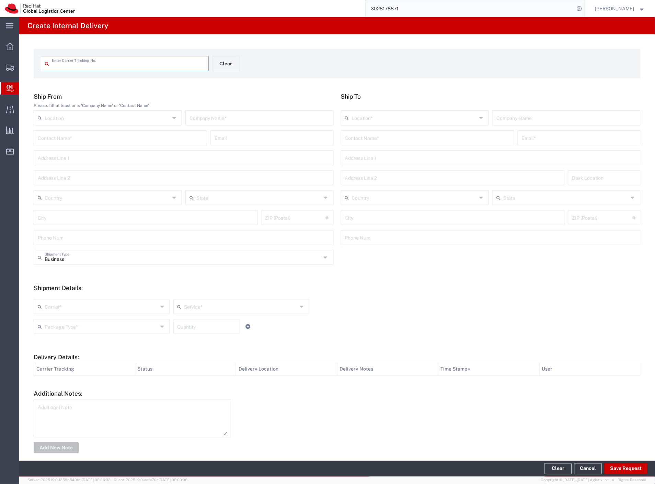
click at [98, 64] on input "text" at bounding box center [128, 63] width 153 height 12
type input "1612851155"
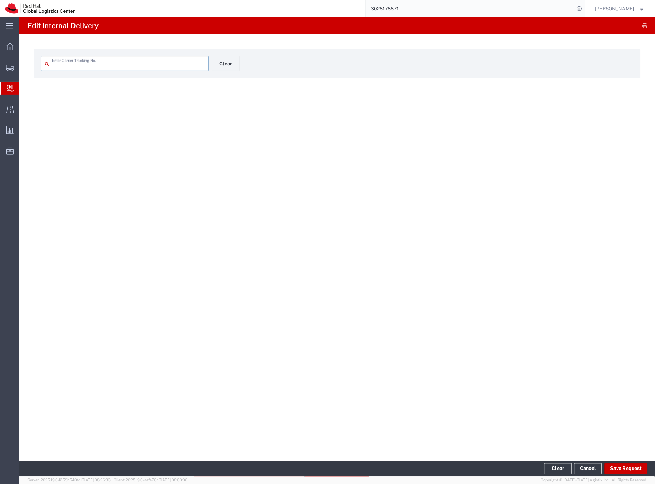
type input "1612851155"
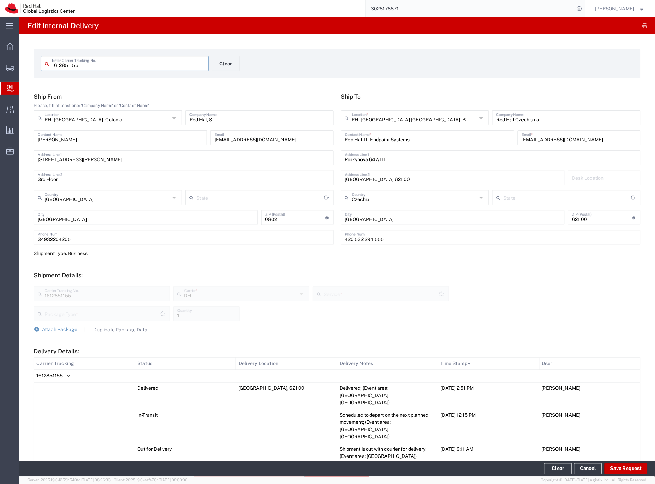
type input "Your Packaging"
type input "Economy Select"
click at [387, 309] on div "Your Packaging Package Type * Your Packaging Case(s) Envelope PAK Skid(s) 1 Qua…" at bounding box center [241, 316] width 419 height 20
click at [620, 471] on button "Save Request" at bounding box center [626, 468] width 43 height 11
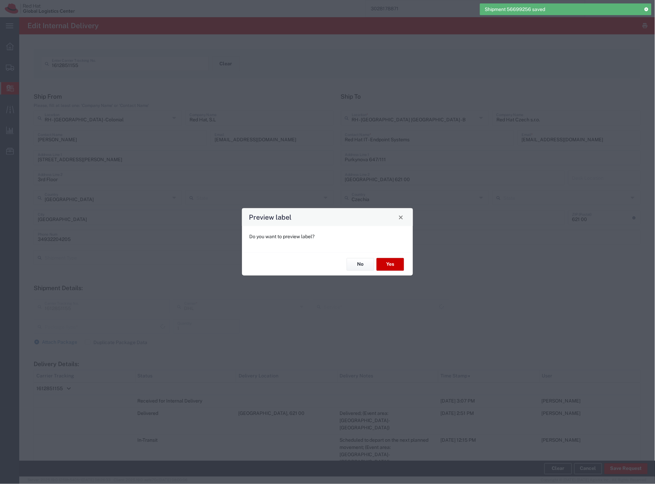
type input "Your Packaging"
type input "Economy Select"
click at [352, 264] on button "No" at bounding box center [360, 264] width 27 height 13
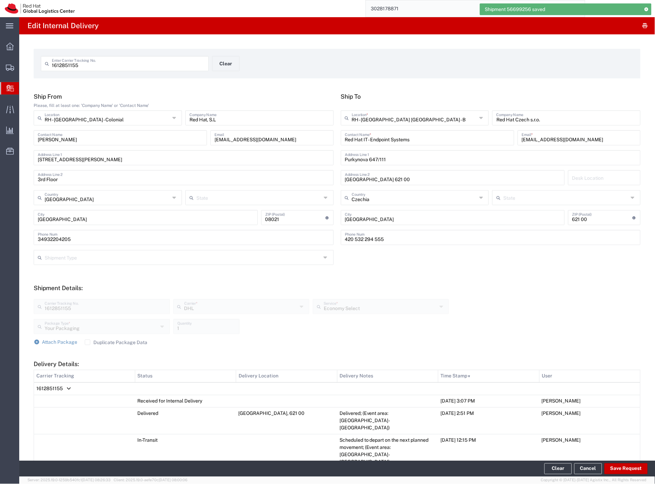
click at [135, 69] on div "1612851155 Enter Carrier Tracking No." at bounding box center [125, 63] width 168 height 15
paste input "3159935844"
type input "3159935844"
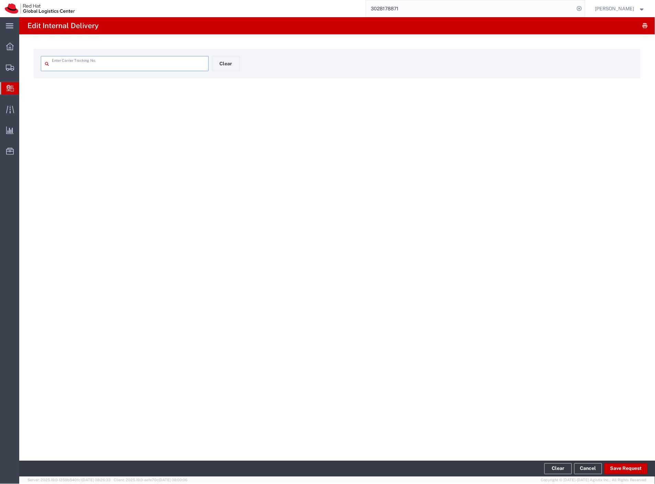
type input "3159935844"
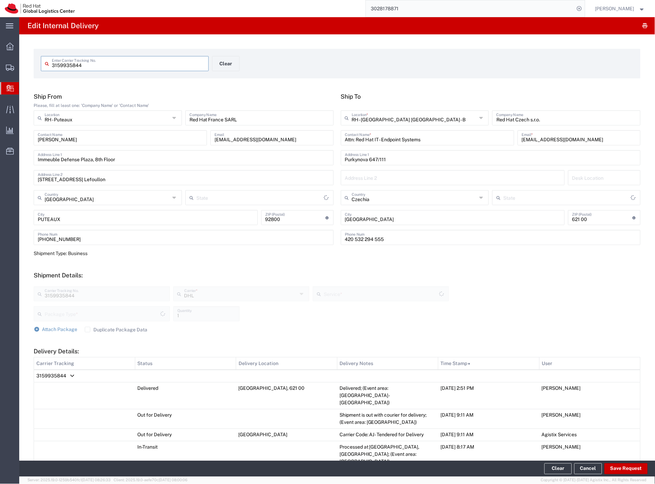
type input "Your Packaging"
type input "Economy Select"
click at [616, 465] on button "Save Request" at bounding box center [626, 468] width 43 height 11
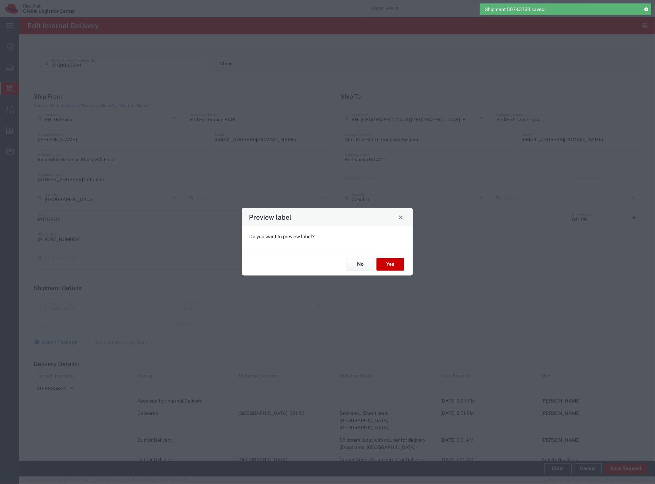
type input "Your Packaging"
type input "Economy Select"
click at [357, 263] on button "No" at bounding box center [360, 264] width 27 height 13
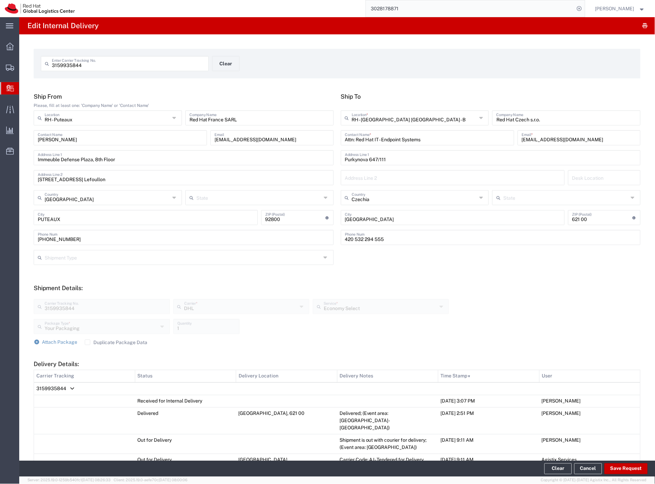
click at [107, 65] on input "3159935844" at bounding box center [128, 63] width 153 height 12
paste input "9641454410"
type input "9641454410"
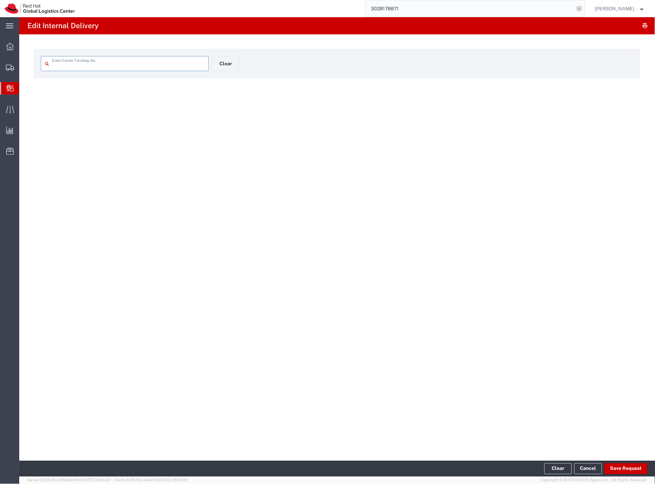
type input "9641454410"
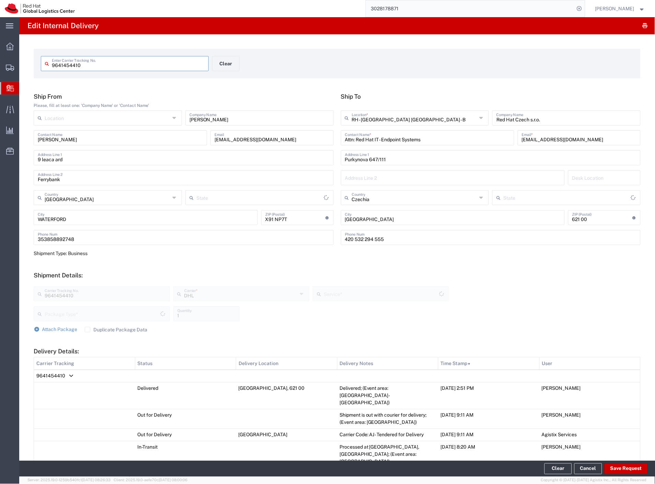
type input "Your Packaging"
type input "Economy Select"
click at [618, 468] on button "Save Request" at bounding box center [626, 468] width 43 height 11
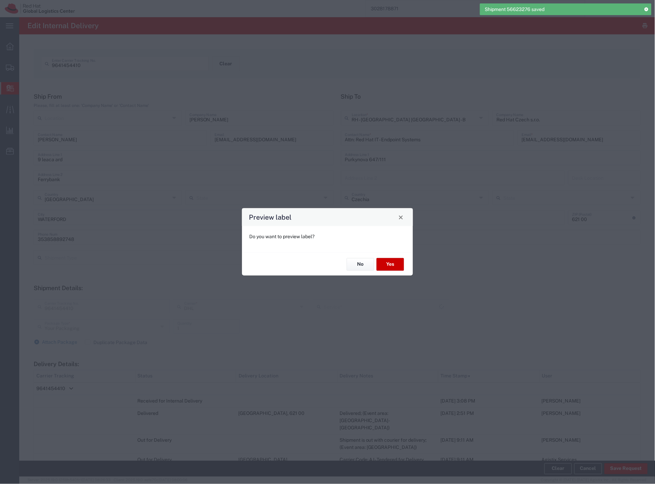
type input "Economy Select"
drag, startPoint x: 359, startPoint y: 261, endPoint x: 191, endPoint y: 134, distance: 210.6
click at [359, 261] on button "No" at bounding box center [360, 264] width 27 height 13
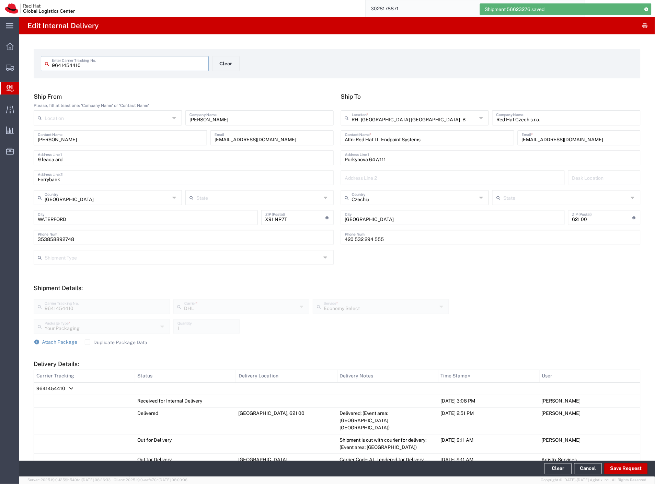
click at [116, 63] on input "9641454410" at bounding box center [128, 63] width 153 height 12
paste input "8697612571"
type input "8697612571"
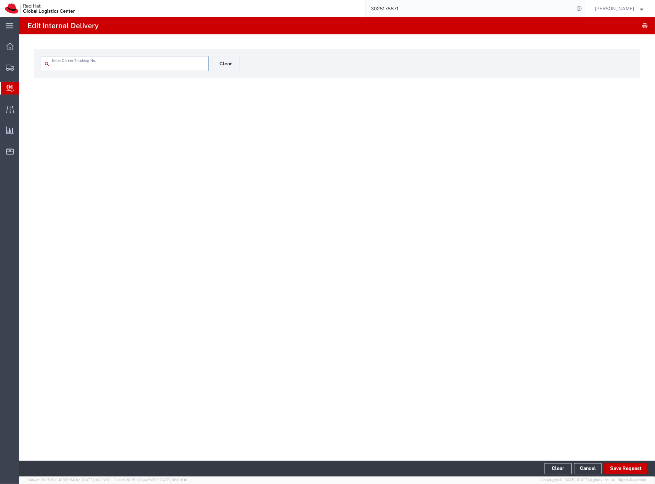
type input "8697612571"
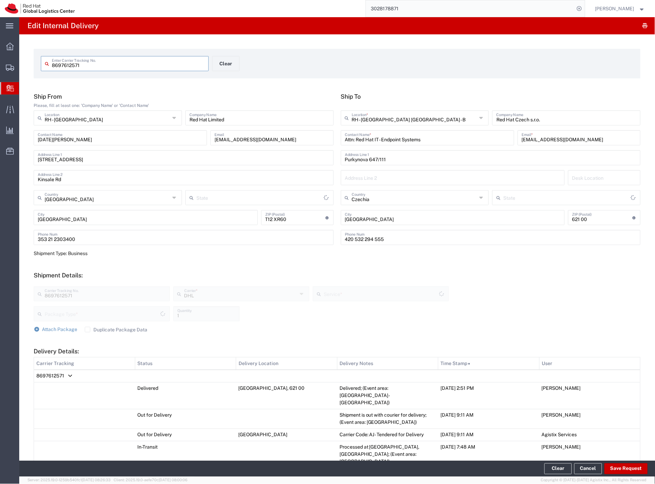
type input "Your Packaging"
type input "Economy Select"
click at [641, 471] on button "Save Request" at bounding box center [626, 468] width 43 height 11
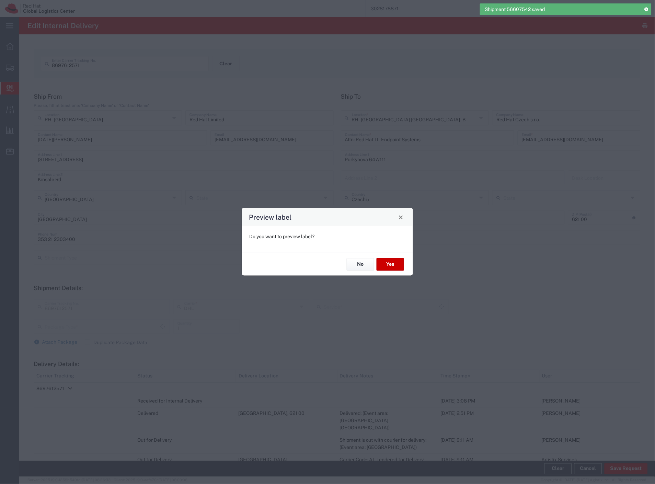
type input "Your Packaging"
type input "Economy Select"
click at [366, 267] on button "No" at bounding box center [360, 264] width 27 height 13
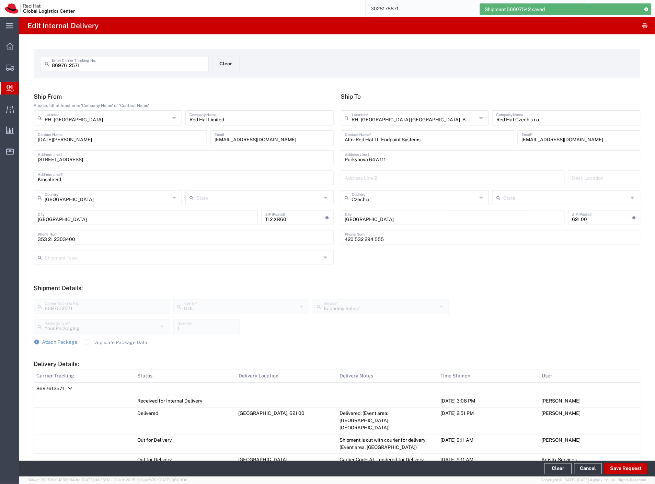
click at [24, 90] on span "Internal Delivery" at bounding box center [21, 88] width 5 height 14
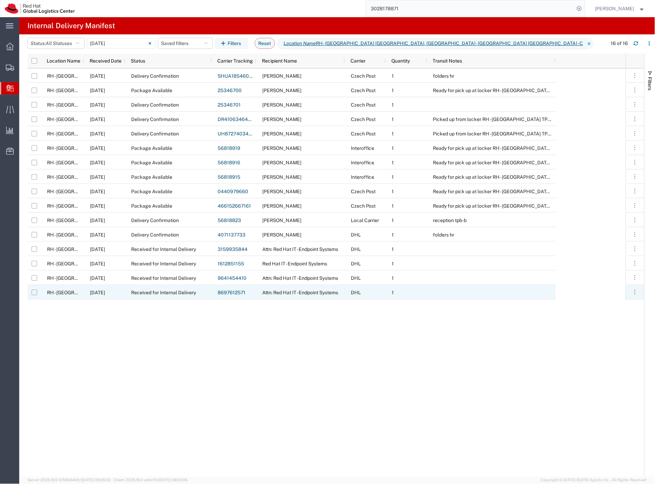
click at [32, 293] on input "Press Space to toggle row selection (unchecked)" at bounding box center [34, 292] width 5 height 5
checkbox input "true"
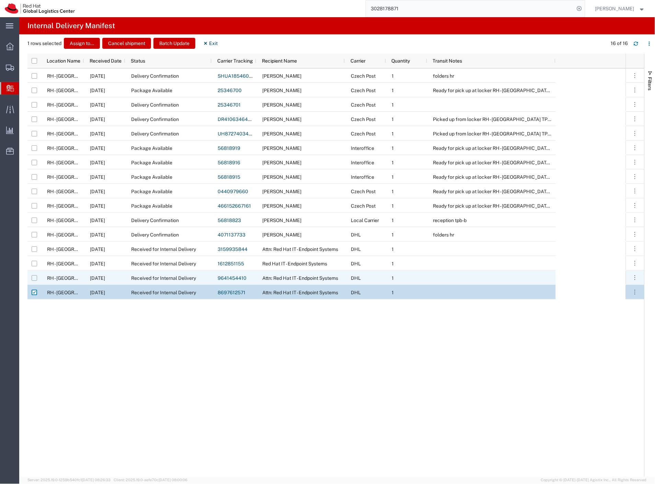
click at [35, 279] on input "Press Space to toggle row selection (unchecked)" at bounding box center [34, 277] width 5 height 5
checkbox input "true"
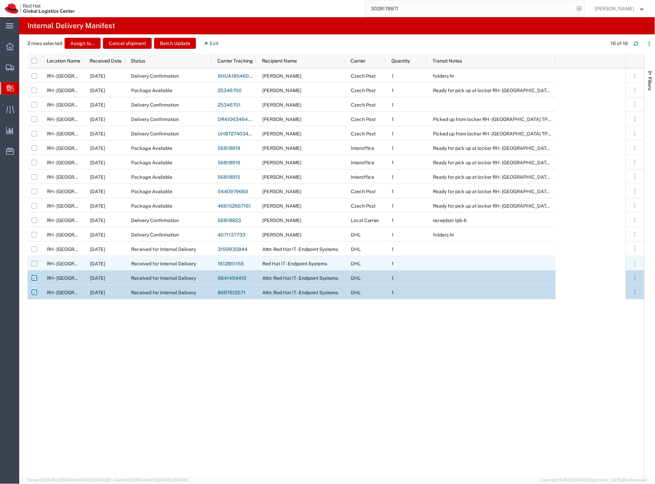
click at [33, 261] on input "Press Space to toggle row selection (unchecked)" at bounding box center [34, 263] width 5 height 5
checkbox input "true"
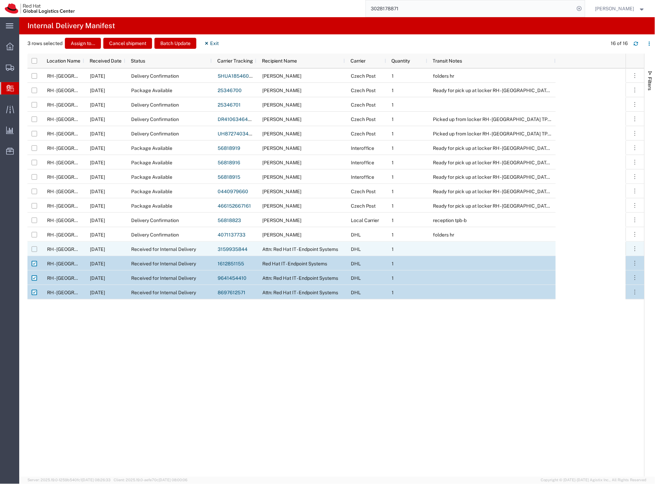
click at [33, 249] on input "Press Space to toggle row selection (unchecked)" at bounding box center [34, 248] width 5 height 5
checkbox input "true"
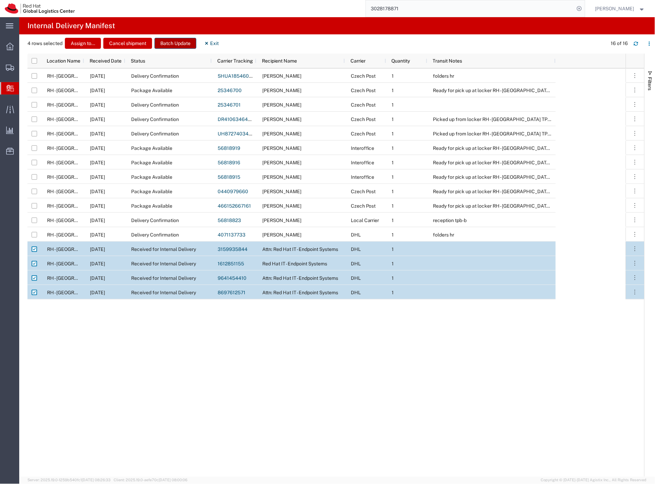
click at [181, 43] on button "Batch Update" at bounding box center [176, 43] width 42 height 11
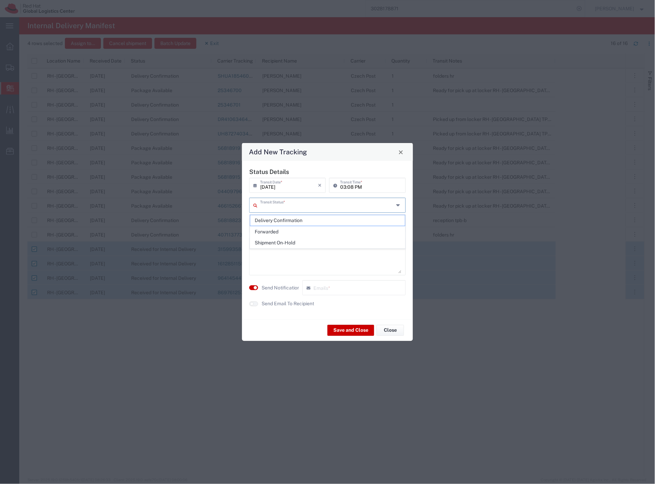
click at [292, 203] on input "text" at bounding box center [327, 205] width 134 height 12
drag, startPoint x: 286, startPoint y: 241, endPoint x: 284, endPoint y: 255, distance: 13.6
click at [286, 242] on span "Shipment On-Hold" at bounding box center [327, 242] width 155 height 11
type input "Shipment On-Hold"
drag, startPoint x: 283, startPoint y: 286, endPoint x: 308, endPoint y: 300, distance: 28.3
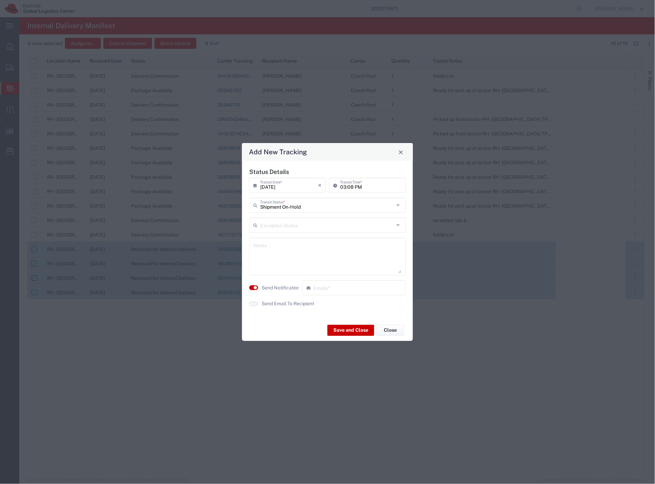
click at [284, 287] on label "Send Notification" at bounding box center [281, 287] width 38 height 7
click at [351, 329] on button "Save and Close" at bounding box center [351, 330] width 47 height 11
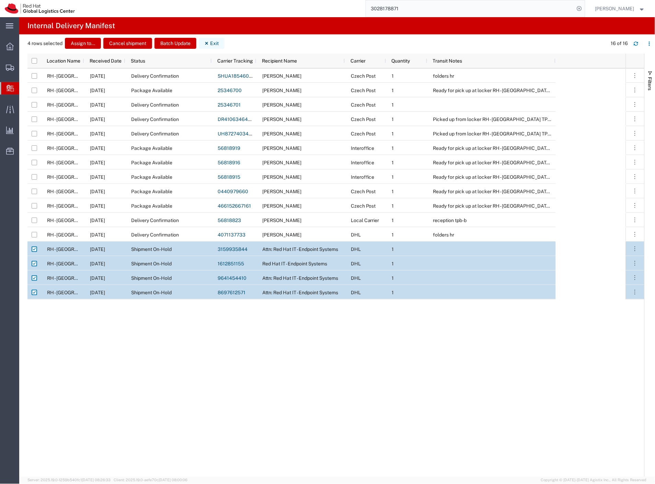
click at [215, 43] on button "Exit" at bounding box center [212, 43] width 26 height 11
checkbox input "false"
